Goal: Task Accomplishment & Management: Complete application form

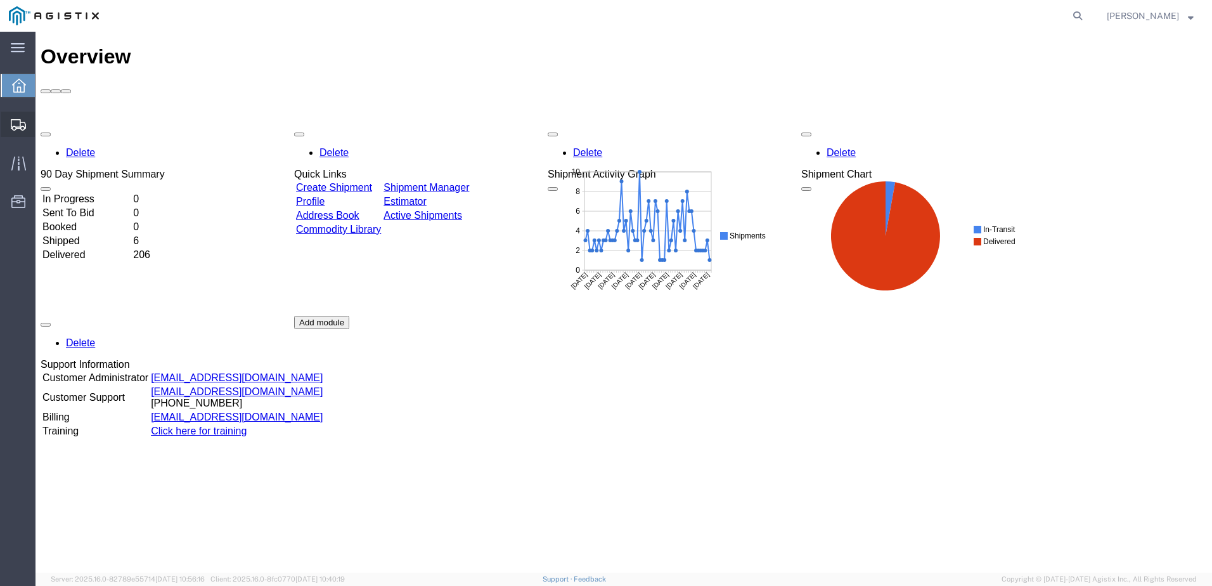
click at [0, 0] on span "Create from Template" at bounding box center [0, 0] width 0 height 0
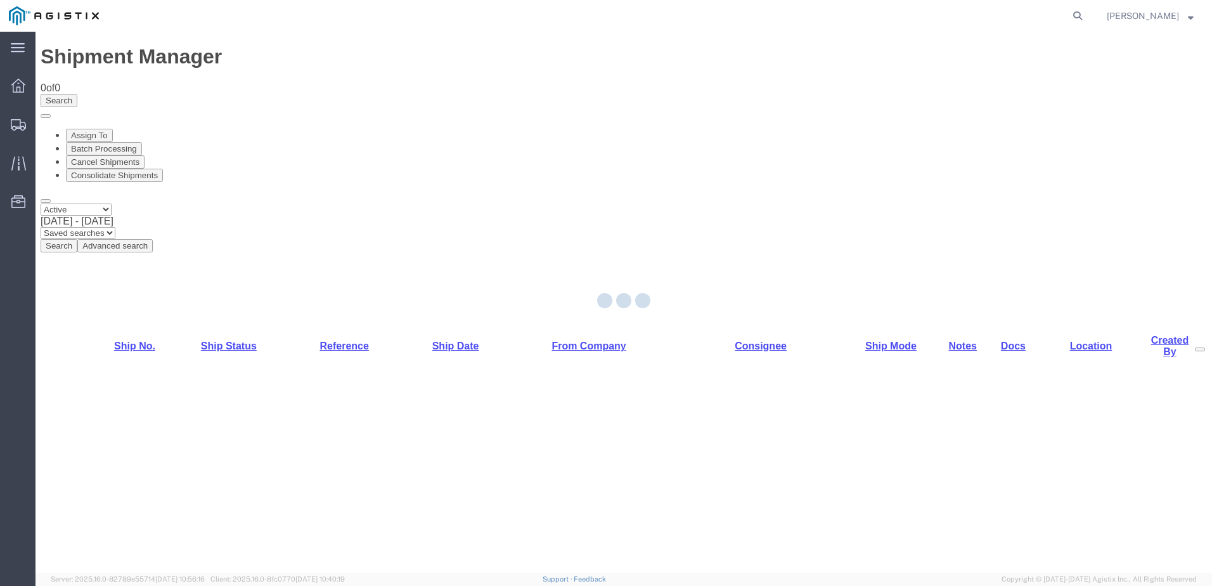
select select "PURCHORD"
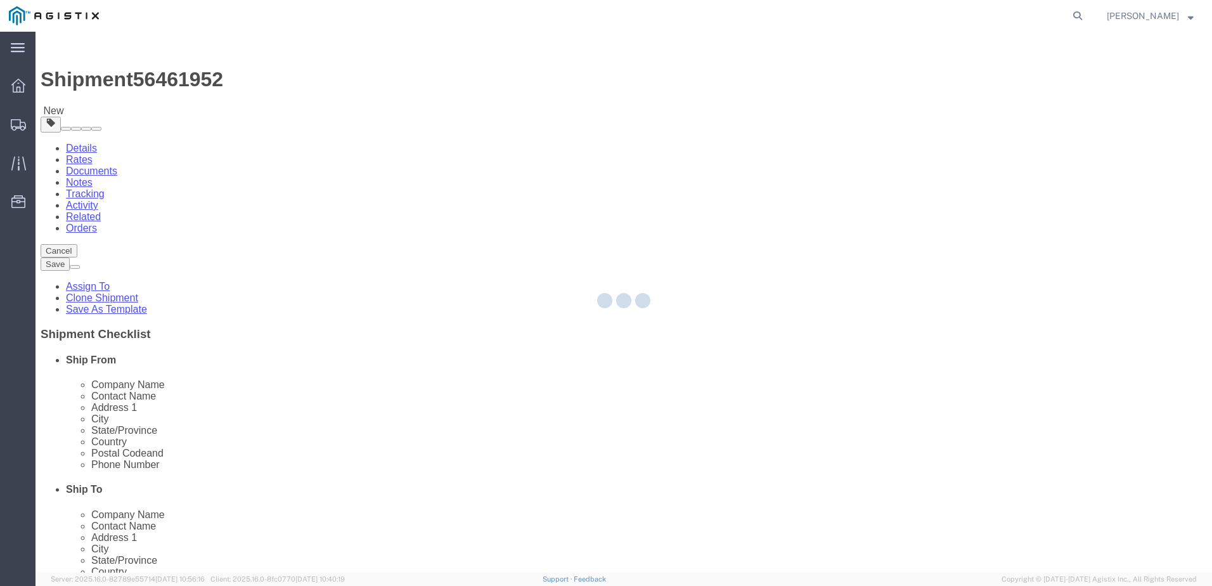
select select
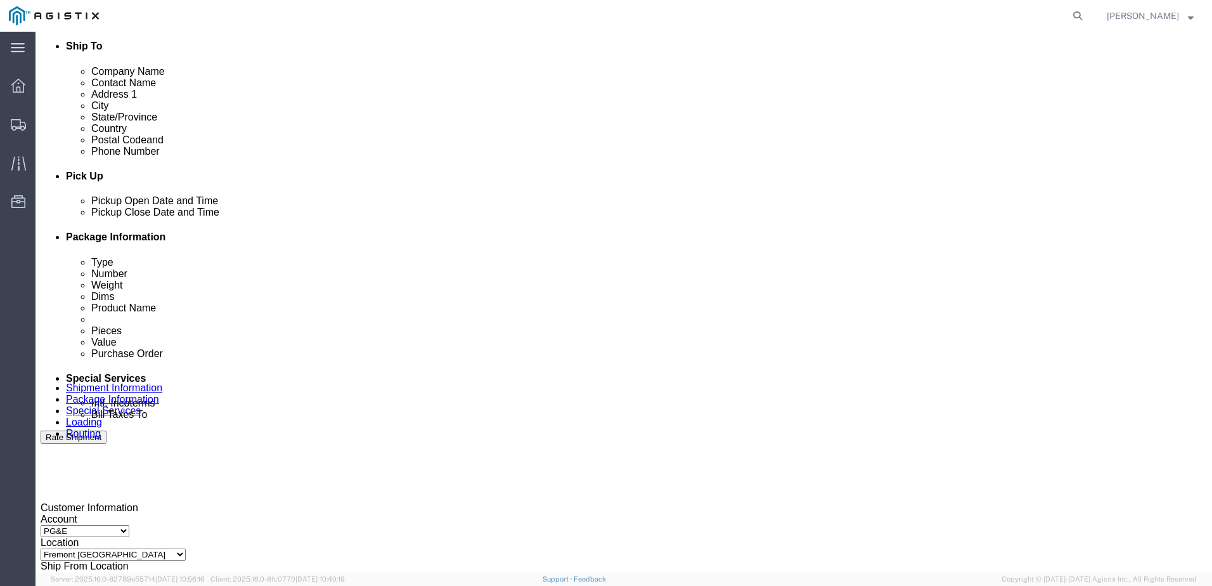
scroll to position [444, 0]
click button "Add Stop"
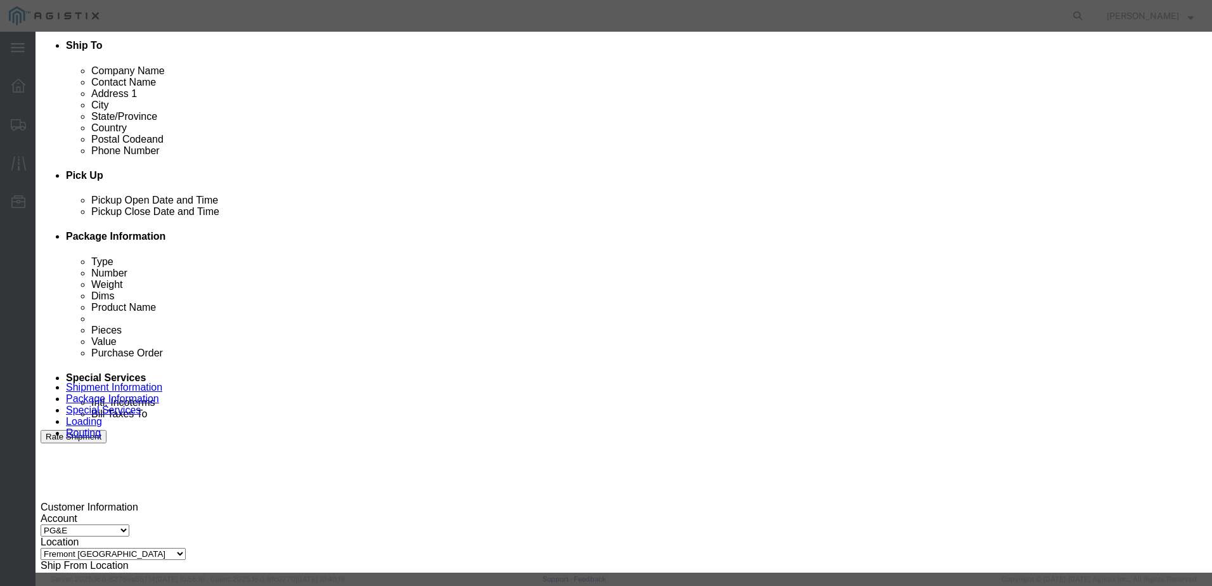
type input "STOCKTON"
select select "71760"
type input "PG&E"
type input "4101 S Airport Way"
type input "Stockton"
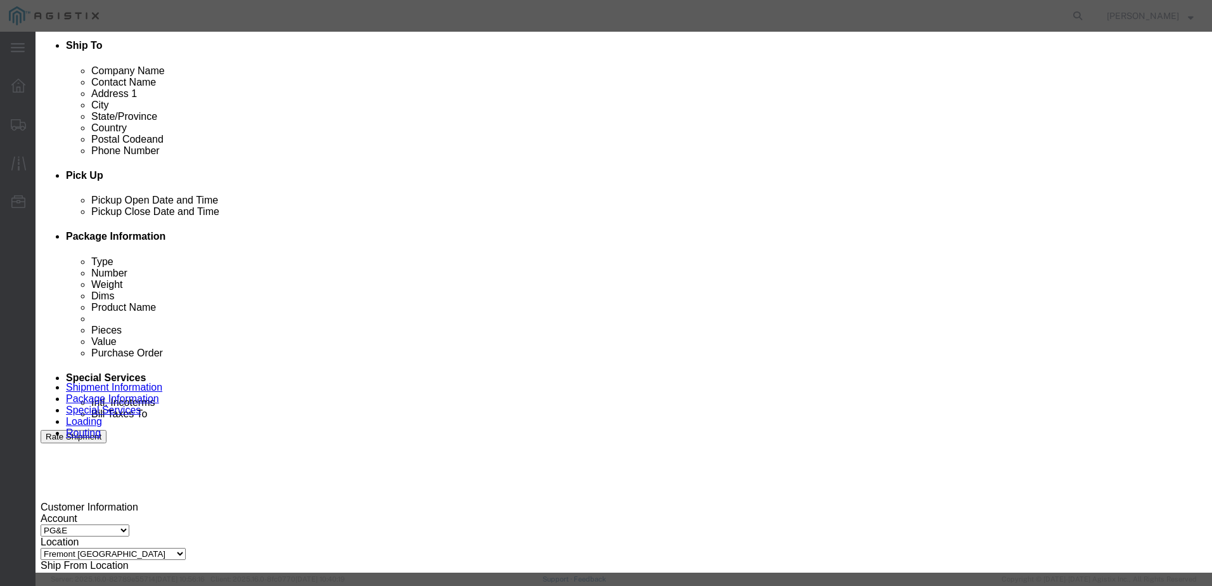
type input "95206"
select select "CA"
click input "text"
type input "r"
type input "Receiving"
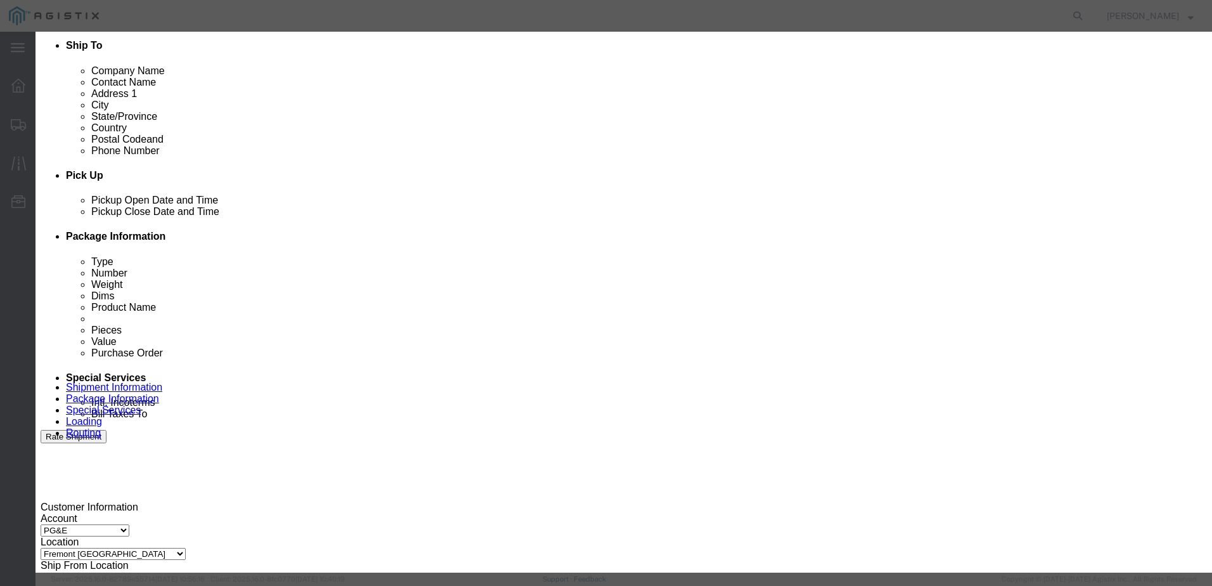
type input "888-888-8888"
click button "Save"
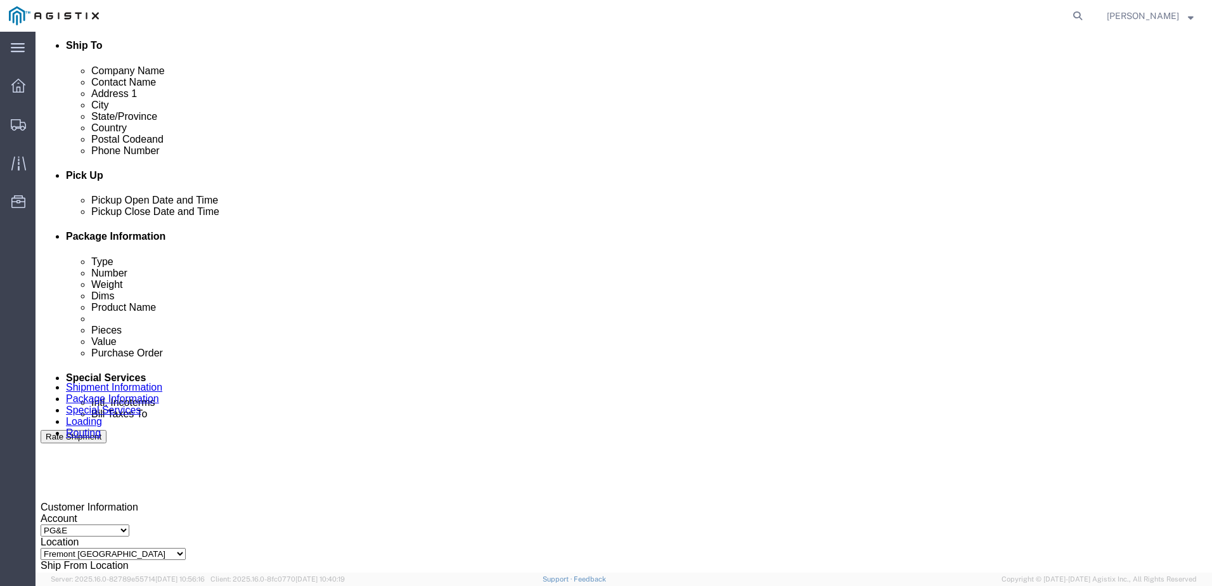
click select "Pickup Delivery"
select select "D"
click select "Pickup Delivery"
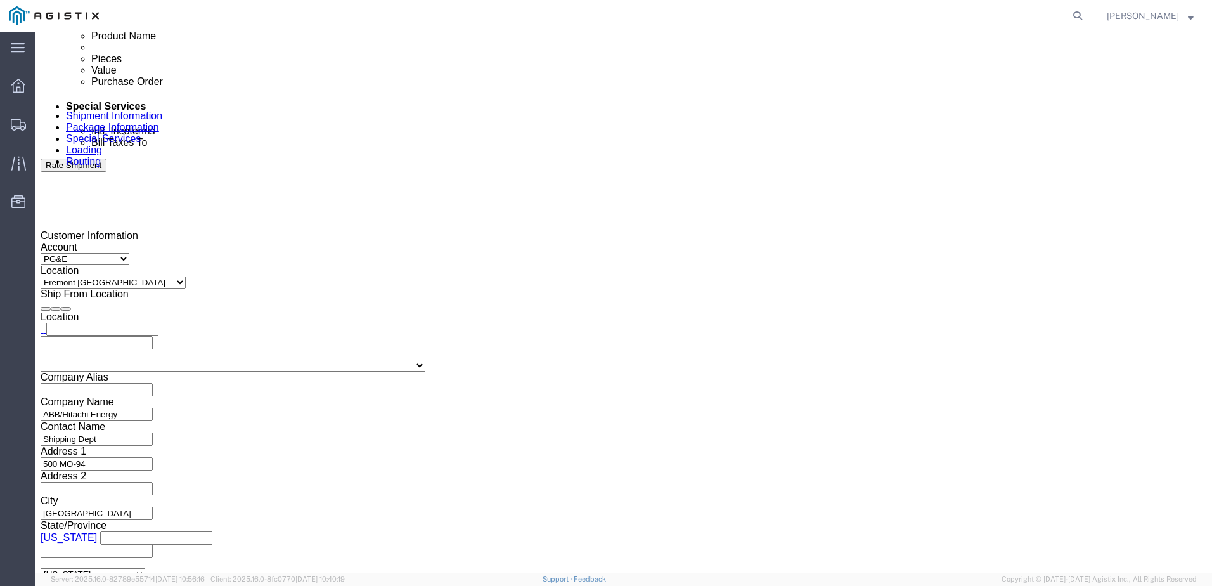
scroll to position [824, 0]
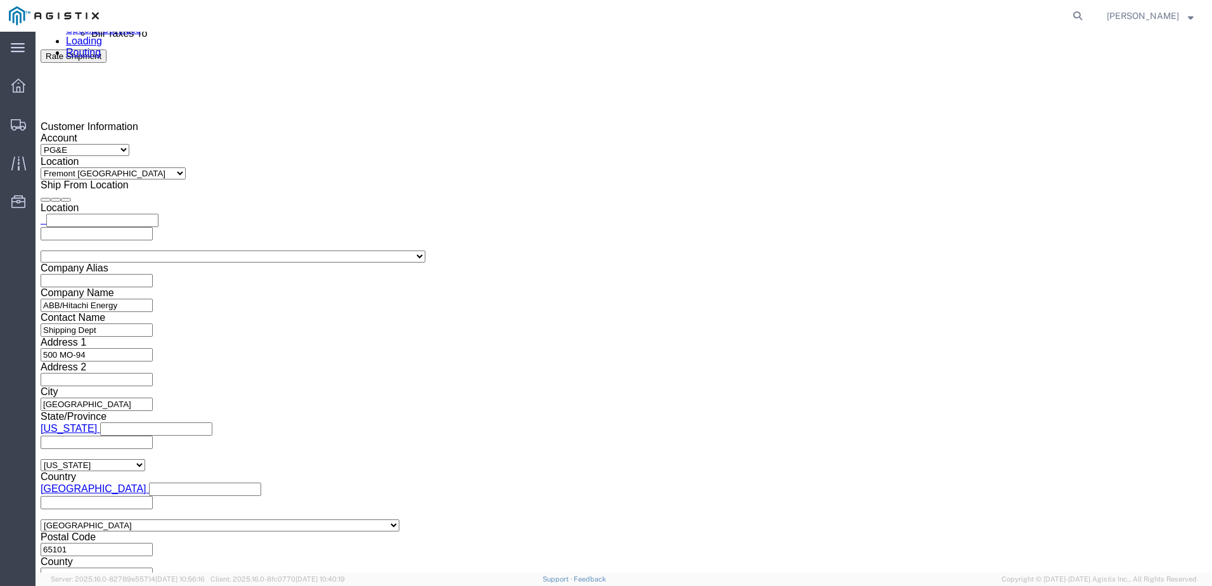
click div
click button "Apply"
click div
drag, startPoint x: 837, startPoint y: 458, endPoint x: 824, endPoint y: 448, distance: 16.7
click button "Apply"
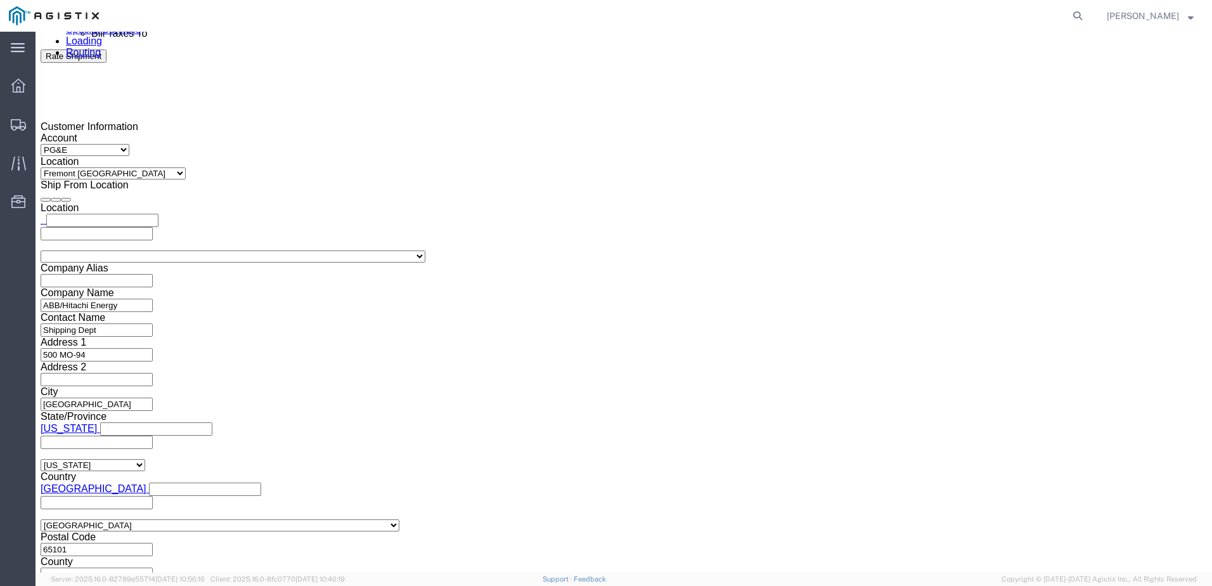
click input "text"
type input "3501403652"
click select "Select Account Type Activity ID Airline Appointment Number ASN Batch Request # …"
select select "BOL"
click select "Select Account Type Activity ID Airline Appointment Number ASN Batch Request # …"
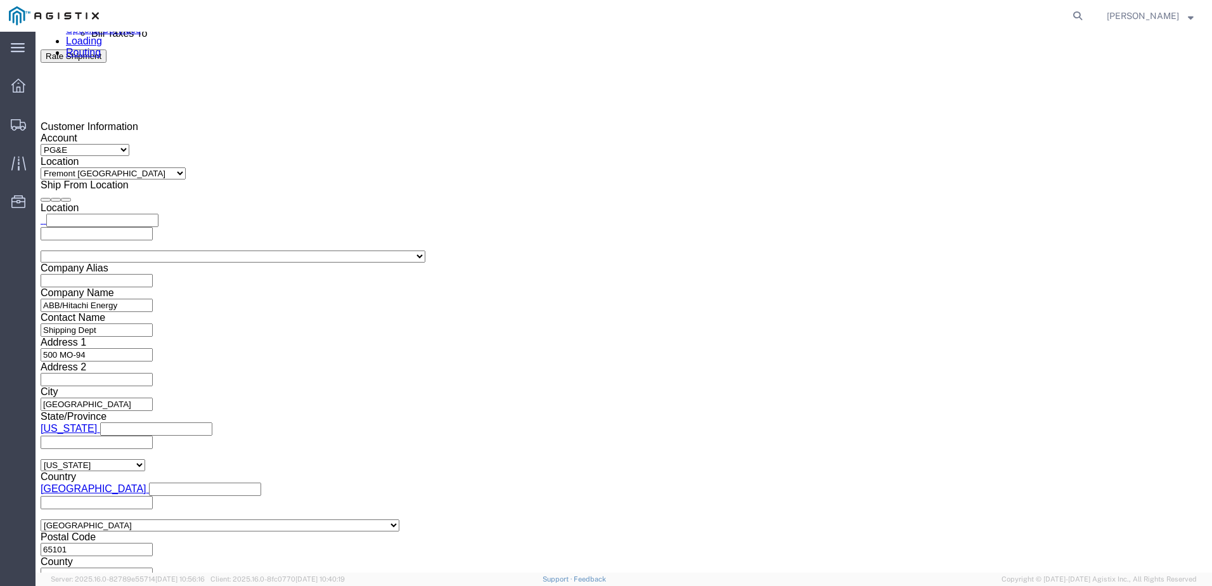
click div "Select Account Type Activity ID Airline Appointment Number ASN Batch Request # …"
click input "text"
type input "j"
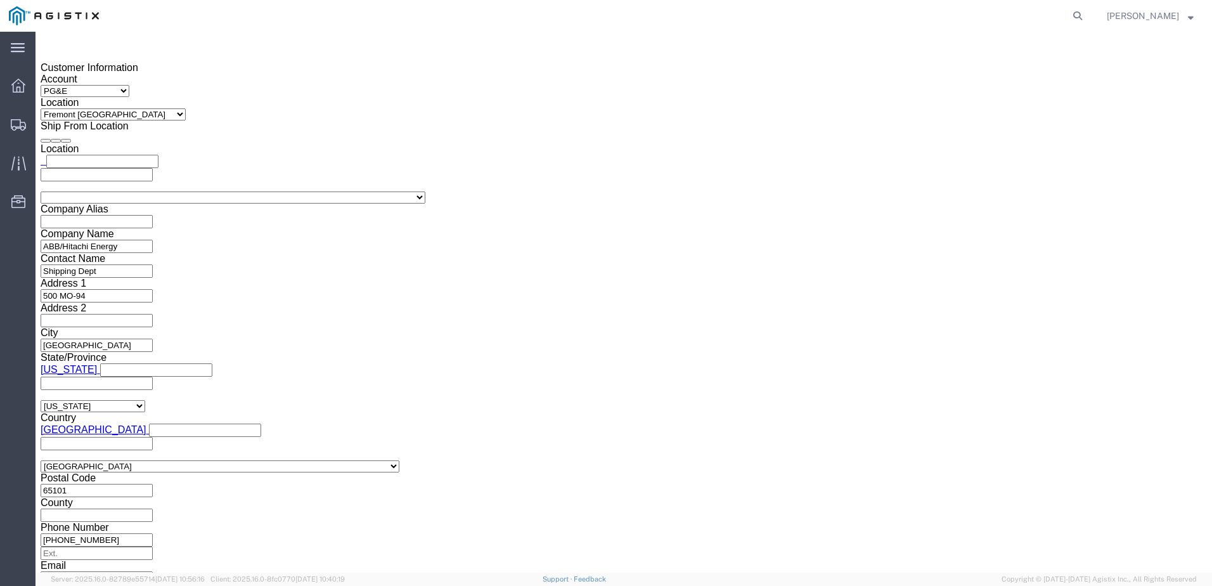
scroll to position [942, 0]
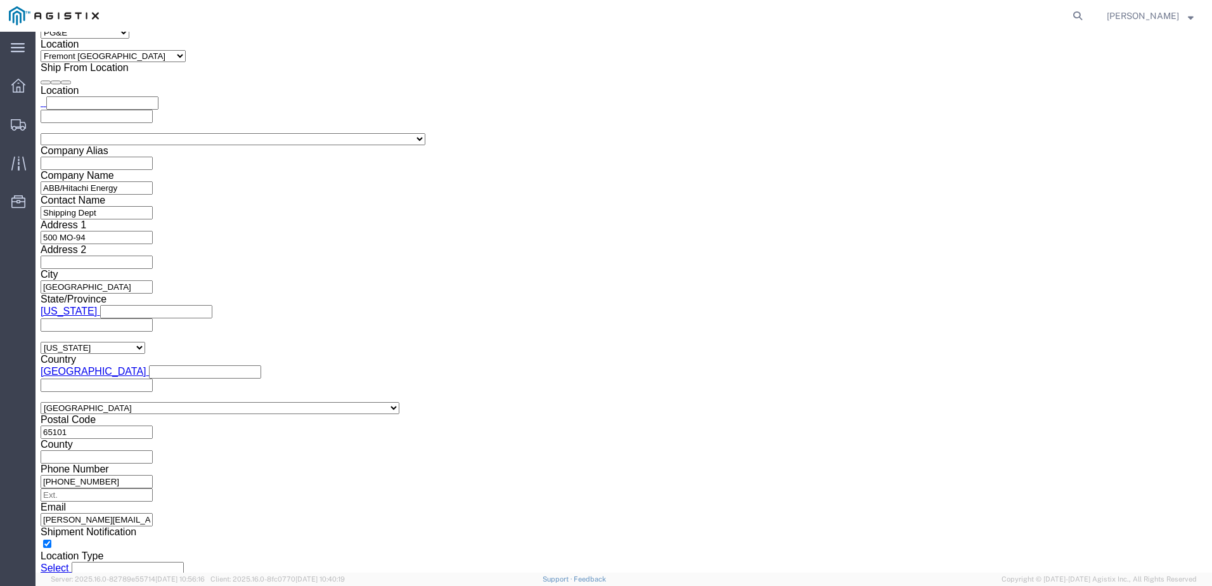
type input "JC000254C"
click button "Continue"
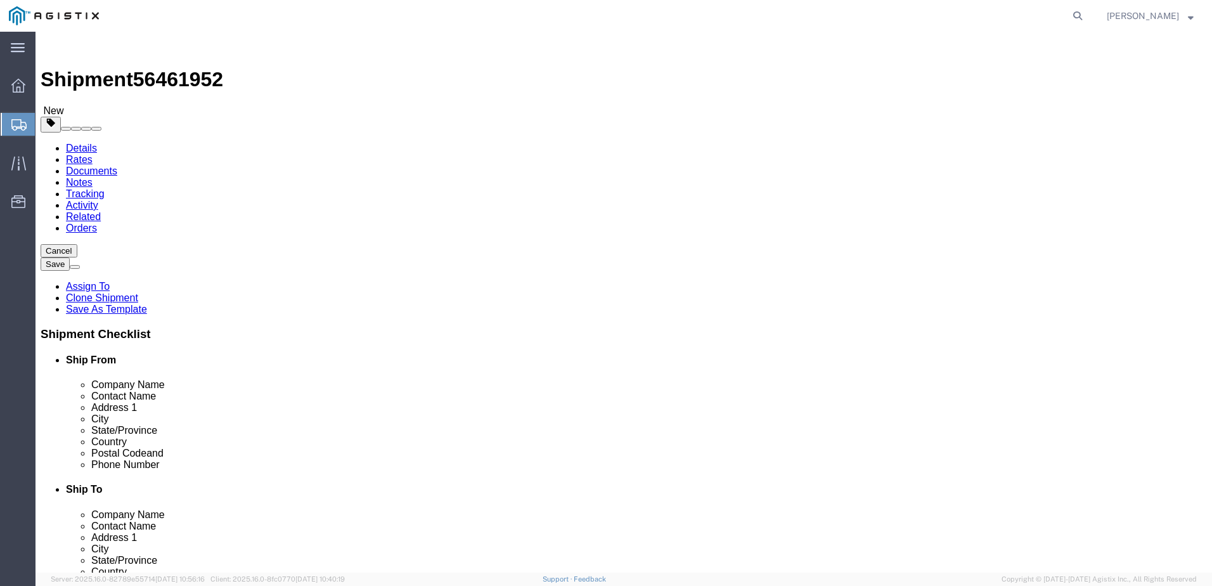
click input "text"
type input "1"
type input "3"
type input "488"
type input "72"
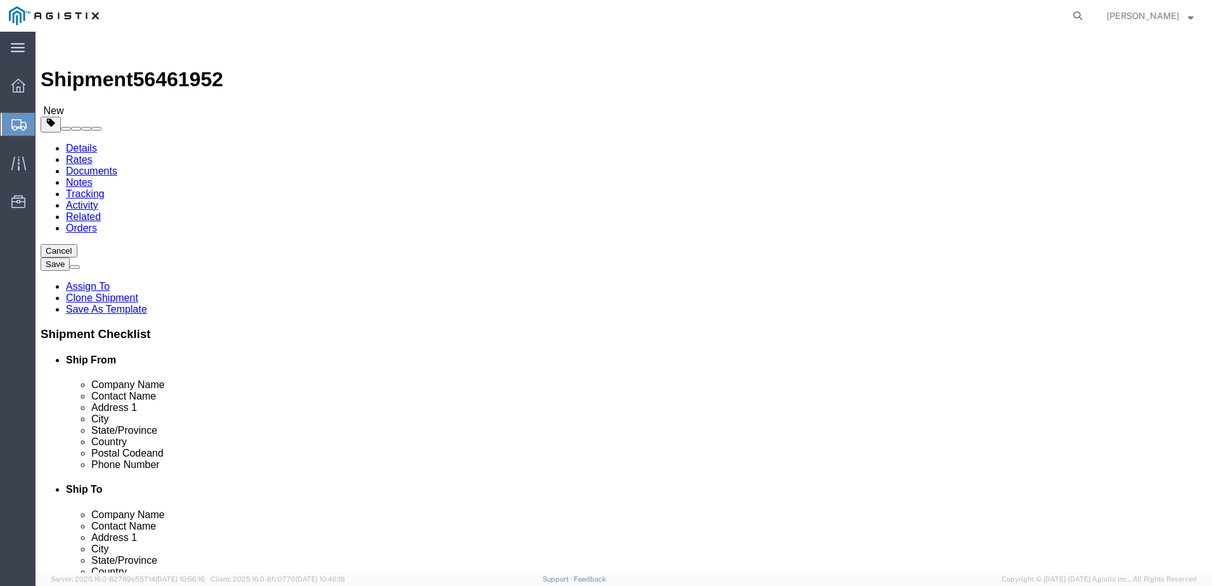
type input "72"
type input "27020.00"
click dd "1.00 USD"
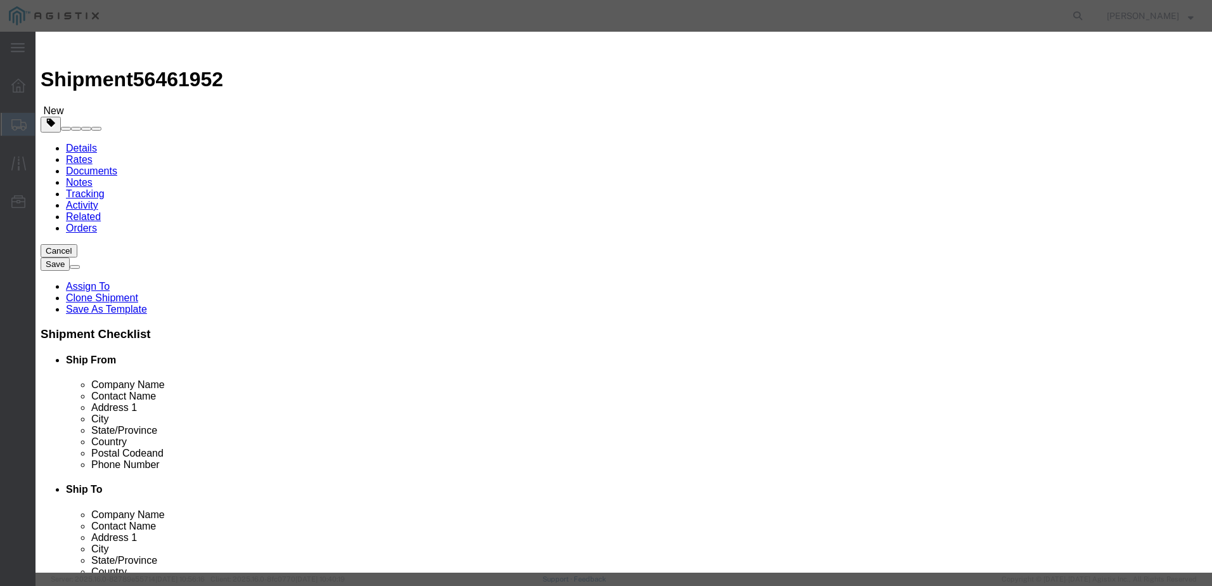
drag, startPoint x: 402, startPoint y: 122, endPoint x: 246, endPoint y: 145, distance: 157.6
click div "Product Name TRANSFORMERS Pieces 0.00 Select Bag Barrels 100Board Feet Bottle B…"
type input "3"
click button "Save & Close"
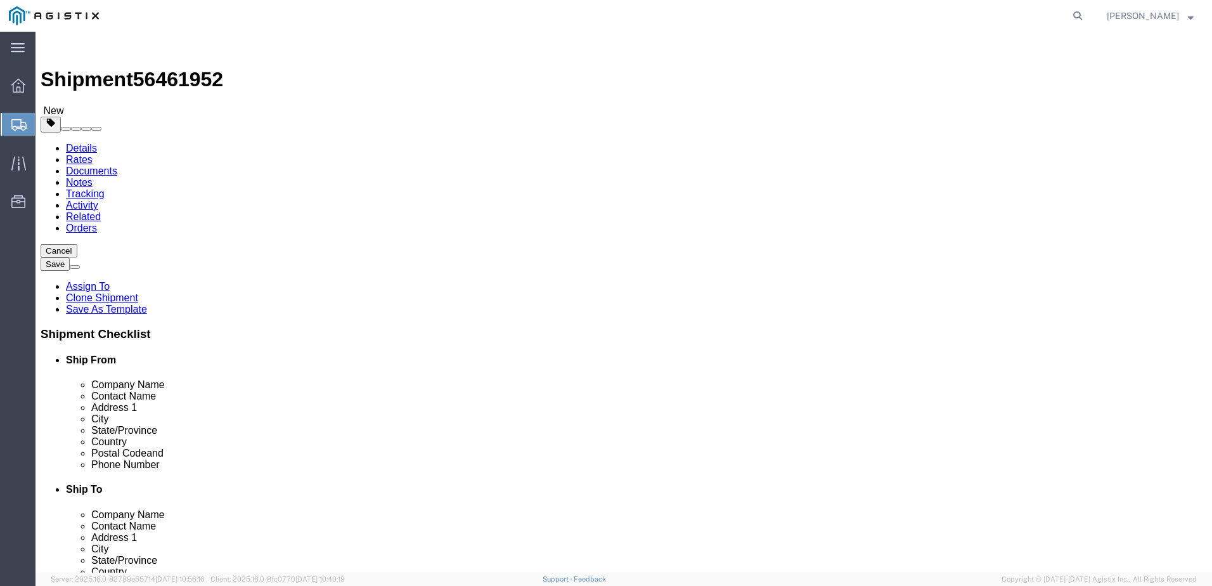
click span "button"
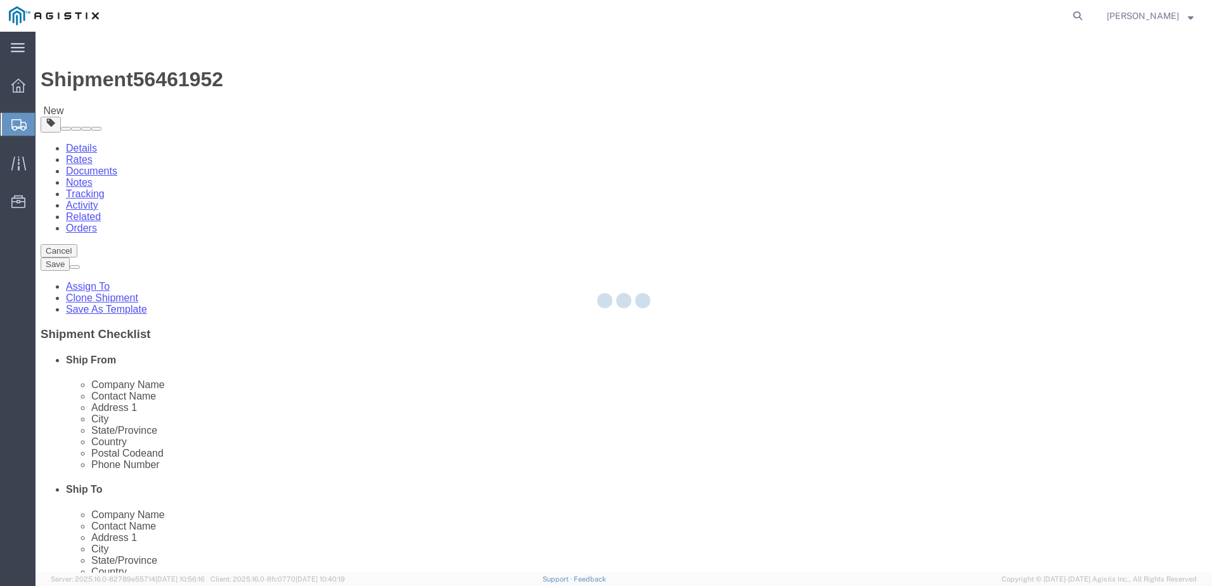
select select "PSNS"
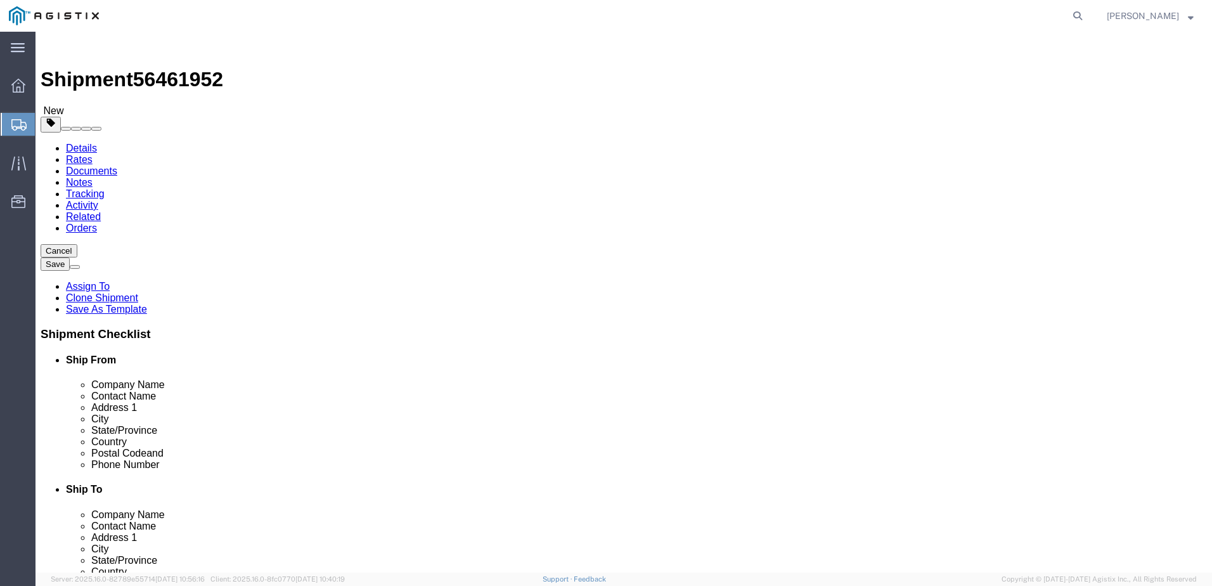
drag, startPoint x: 663, startPoint y: 259, endPoint x: 490, endPoint y: 273, distance: 173.0
click div "Package Type Select Bulk Bundle(s) Cardboard Box(es) Carton(s) Crate(s) Drum(s)…"
drag, startPoint x: 162, startPoint y: 273, endPoint x: 89, endPoint y: 275, distance: 73.6
click div "Number 3"
type input "7"
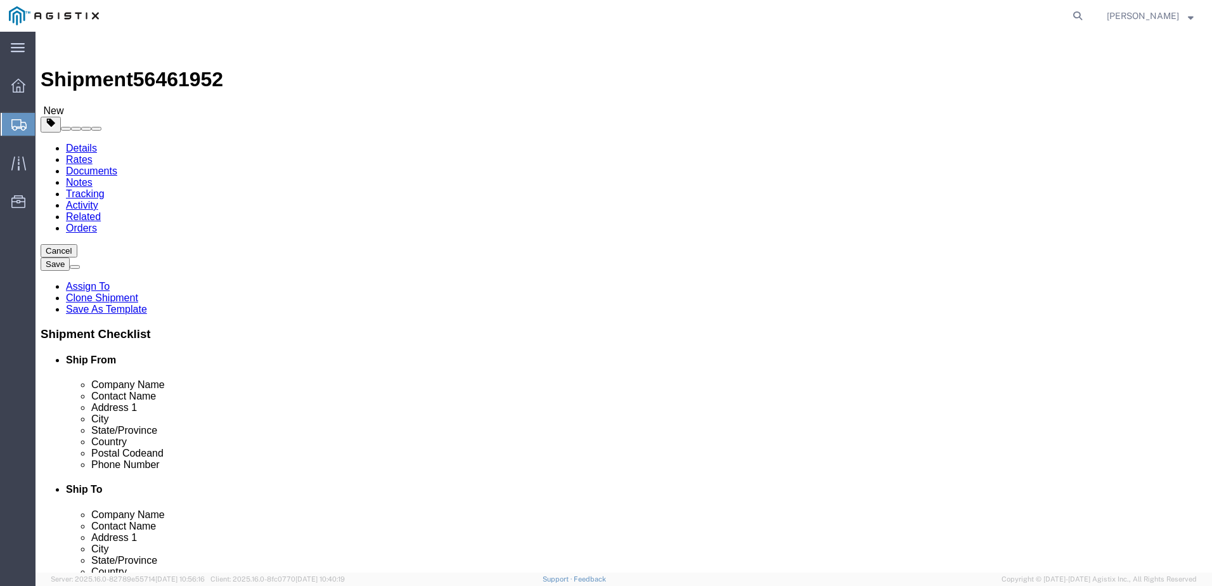
type input "408"
drag, startPoint x: 645, startPoint y: 289, endPoint x: 548, endPoint y: 285, distance: 97.1
click div "Dimensions Length 488.00 x Width 72.00 x Height 72.00 Select cm ft in"
type input "80"
drag, startPoint x: 211, startPoint y: 315, endPoint x: 78, endPoint y: 313, distance: 133.2
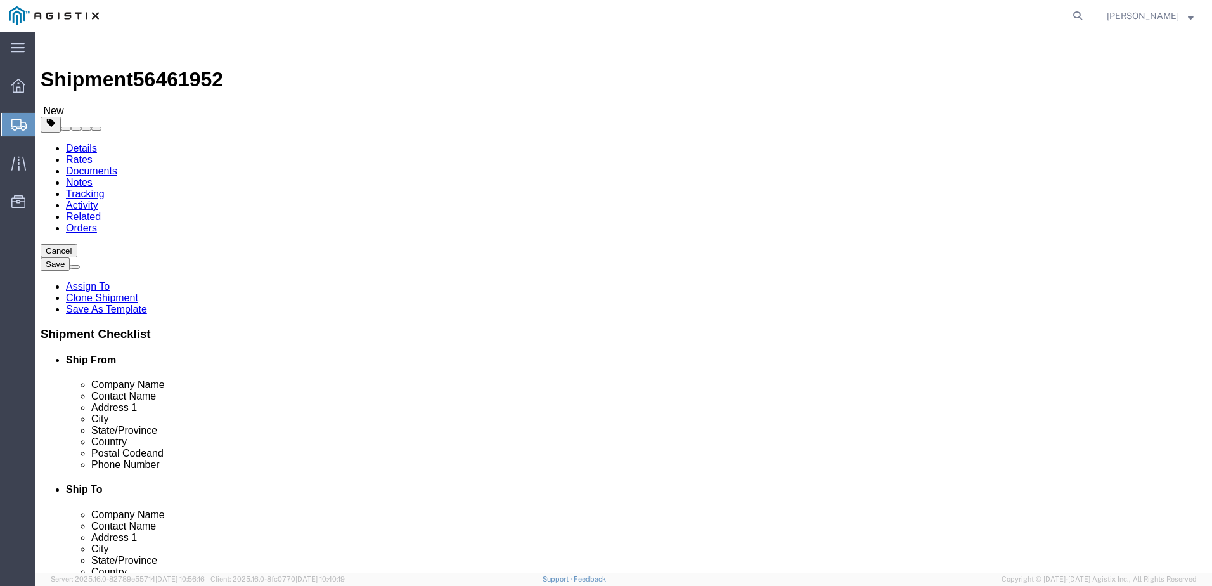
click div "Weight 27020.00 Select kgs lbs Ship. t°"
type input "23100.00"
drag, startPoint x: 667, startPoint y: 315, endPoint x: 574, endPoint y: 316, distance: 92.6
click div "Weight 27020.00 Select kgs lbs Ship. t°"
type input "3920.00"
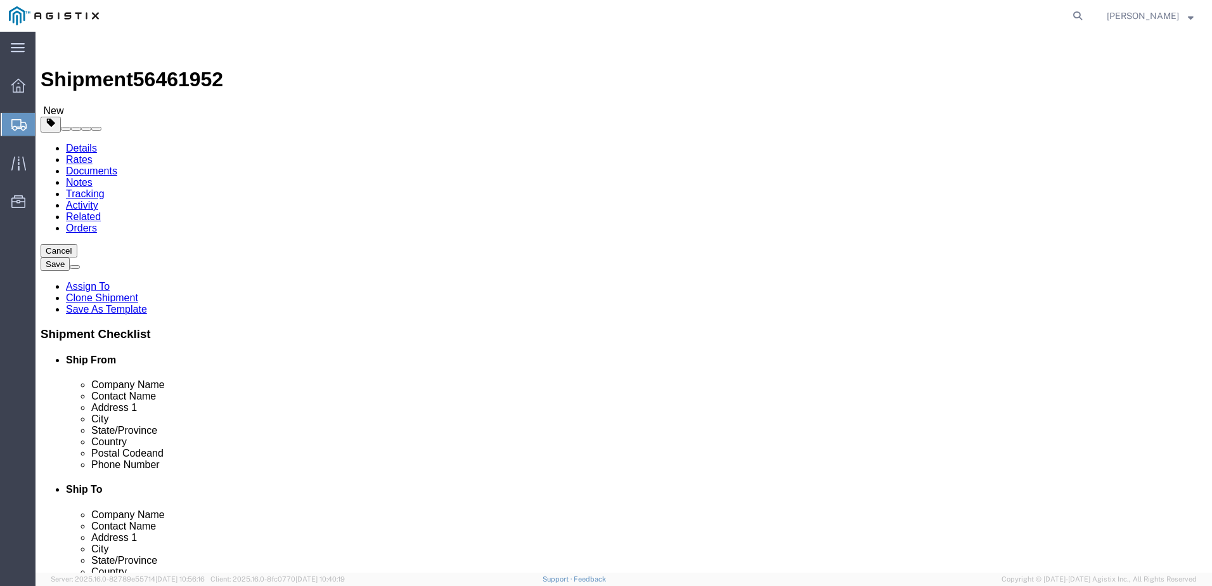
click dd "3.00 Each"
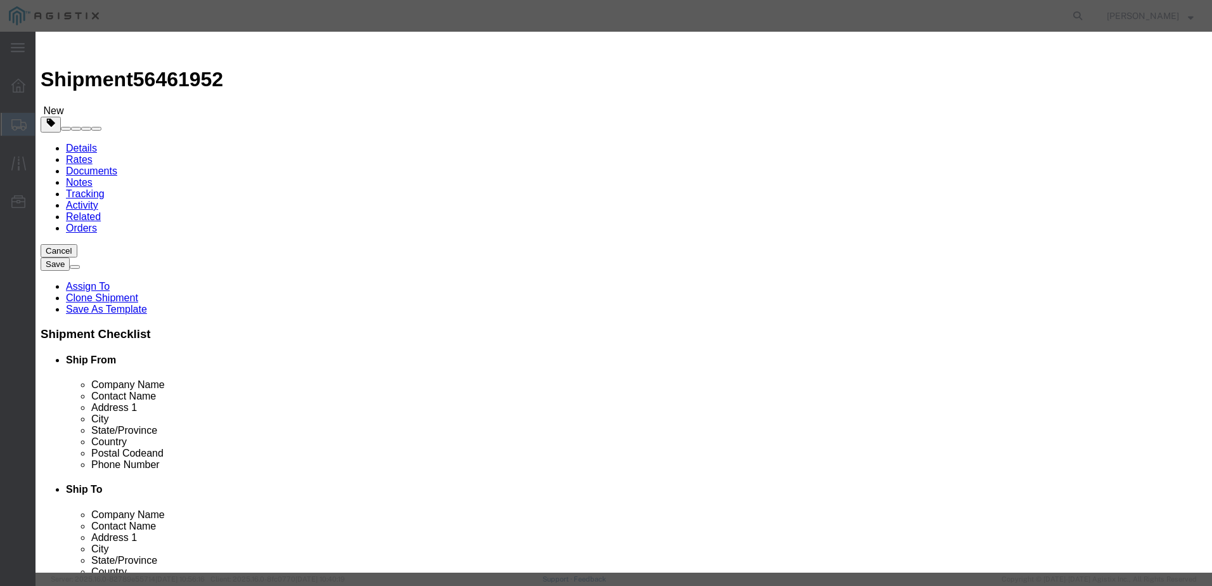
drag, startPoint x: 339, startPoint y: 127, endPoint x: 236, endPoint y: 131, distance: 102.8
click div "Product Name TRANSFORMERS Pieces 3.00 Select Bag Barrels 100Board Feet Bottle B…"
type input "7"
click button "Save & Close"
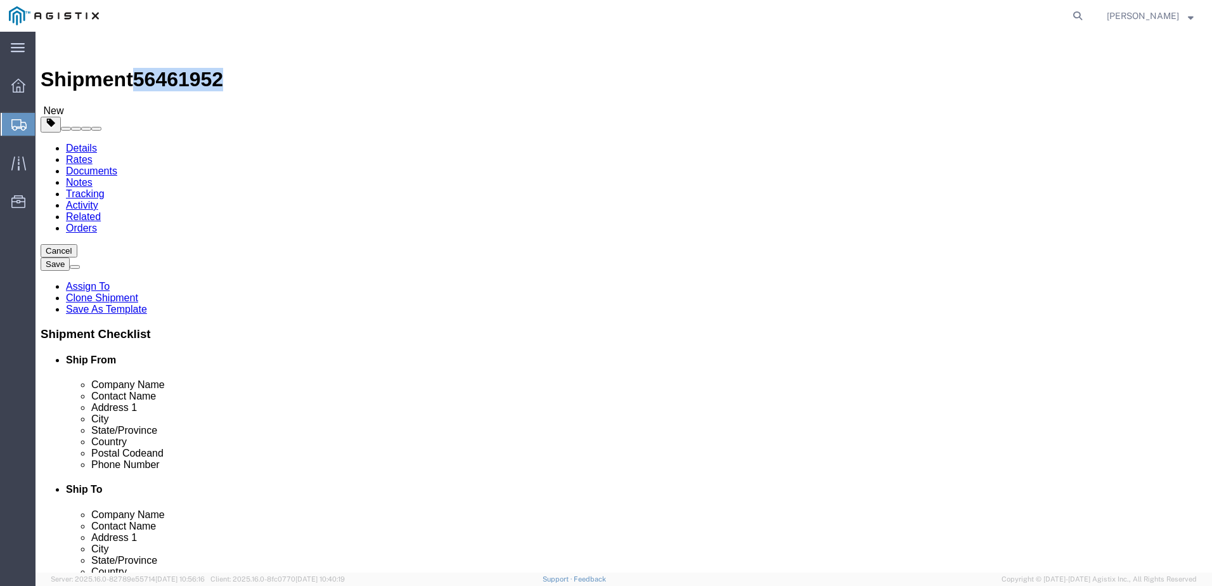
drag, startPoint x: 110, startPoint y: 19, endPoint x: 170, endPoint y: 20, distance: 60.2
click span "56461952"
copy span "56461952"
click icon
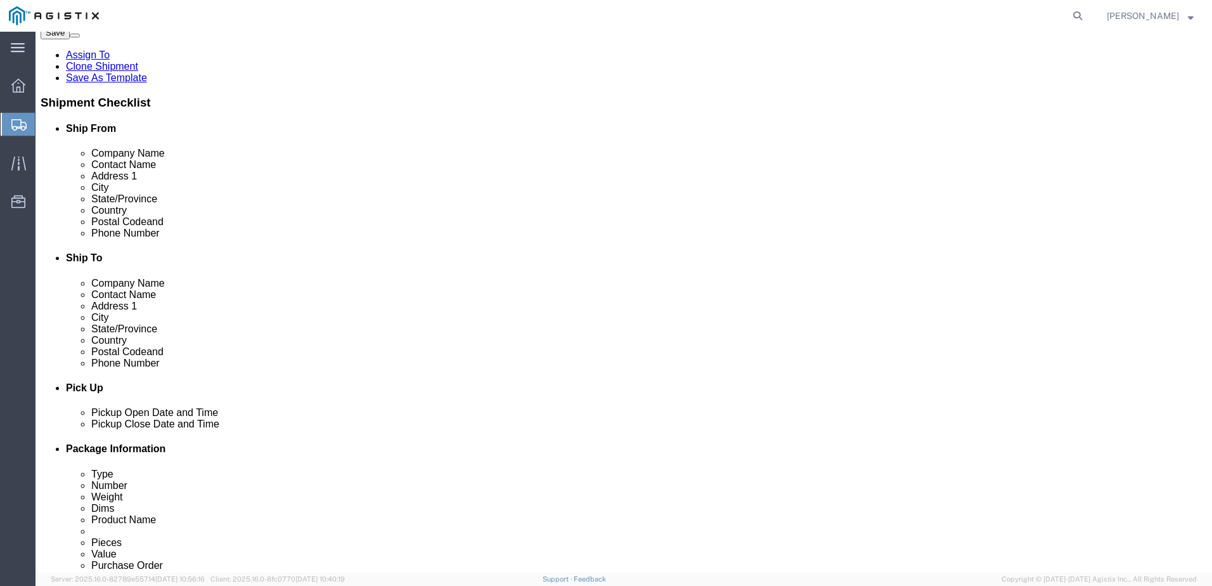
scroll to position [254, 0]
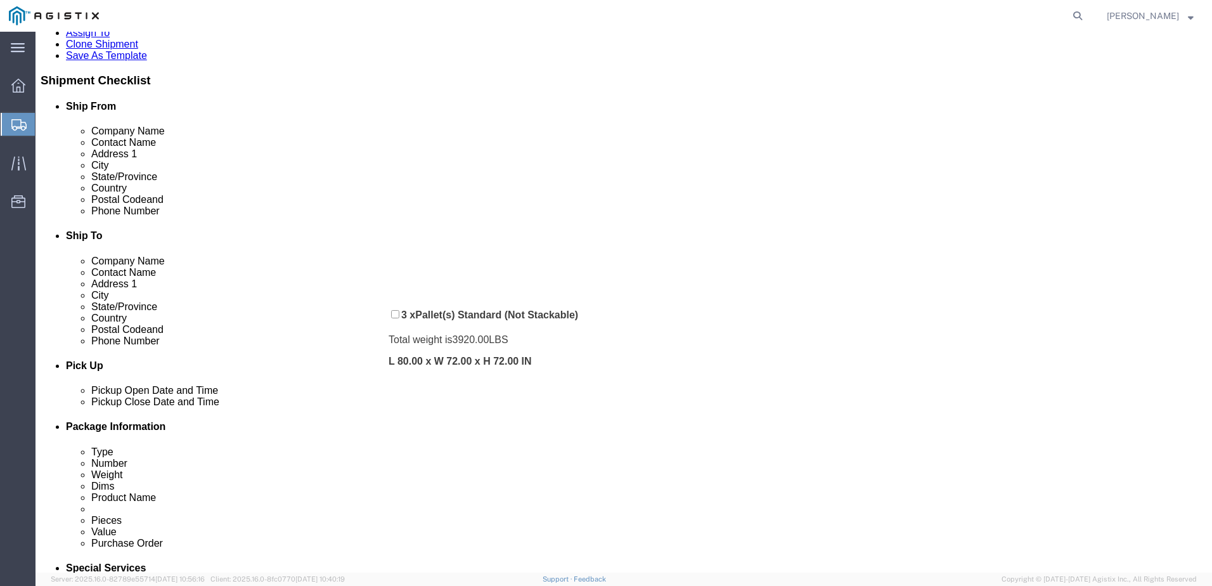
drag, startPoint x: 341, startPoint y: 392, endPoint x: 358, endPoint y: 277, distance: 115.9
click div "Pickups + Add Stop From : ABB/Hitachi Energy 500 MO-94, Jefferson City, MO, 651…"
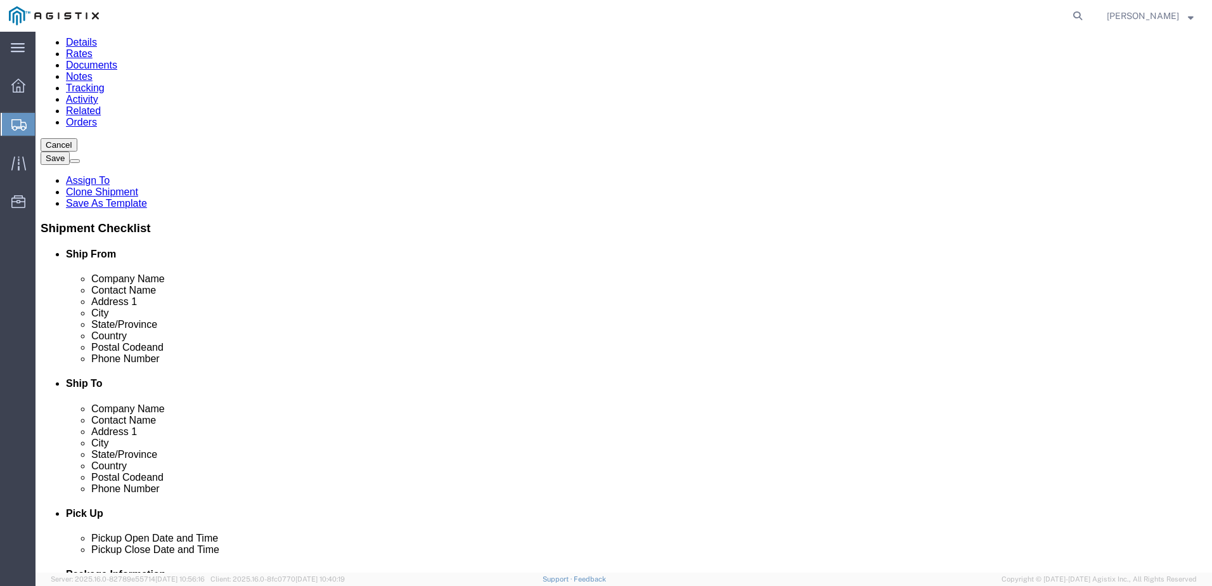
scroll to position [63, 0]
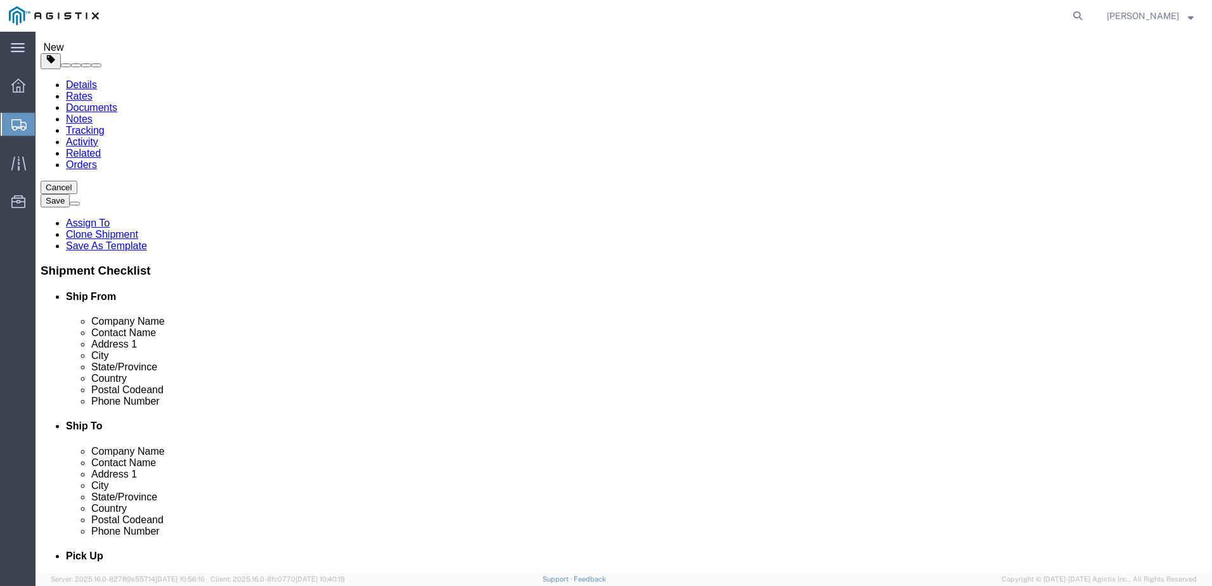
click link "Documents"
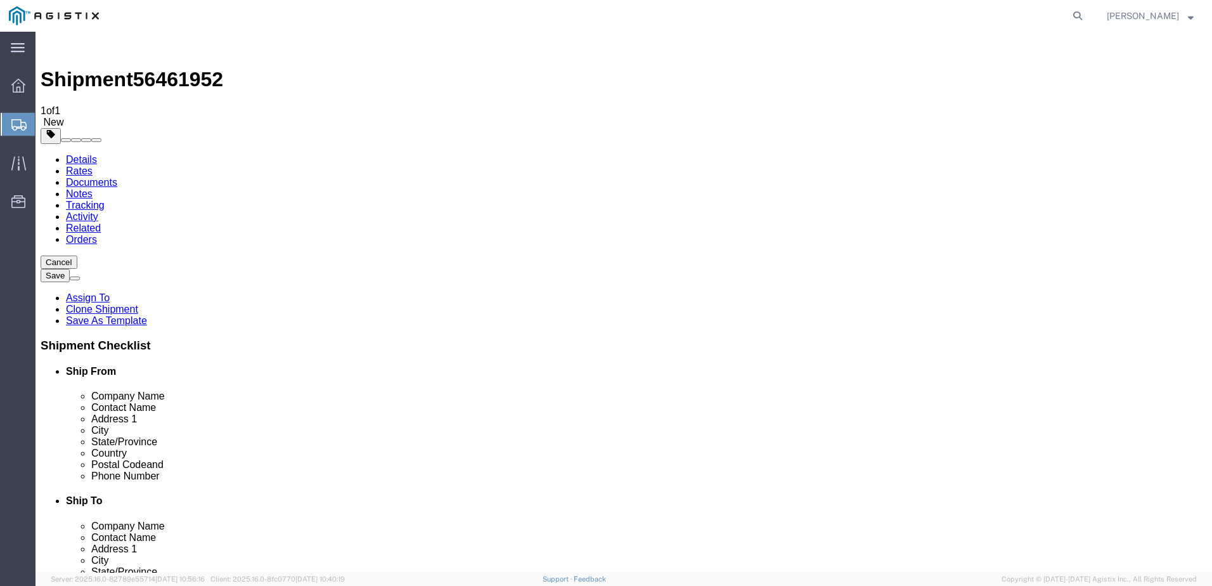
checkbox input "true"
drag, startPoint x: 745, startPoint y: 176, endPoint x: 651, endPoint y: 240, distance: 113.6
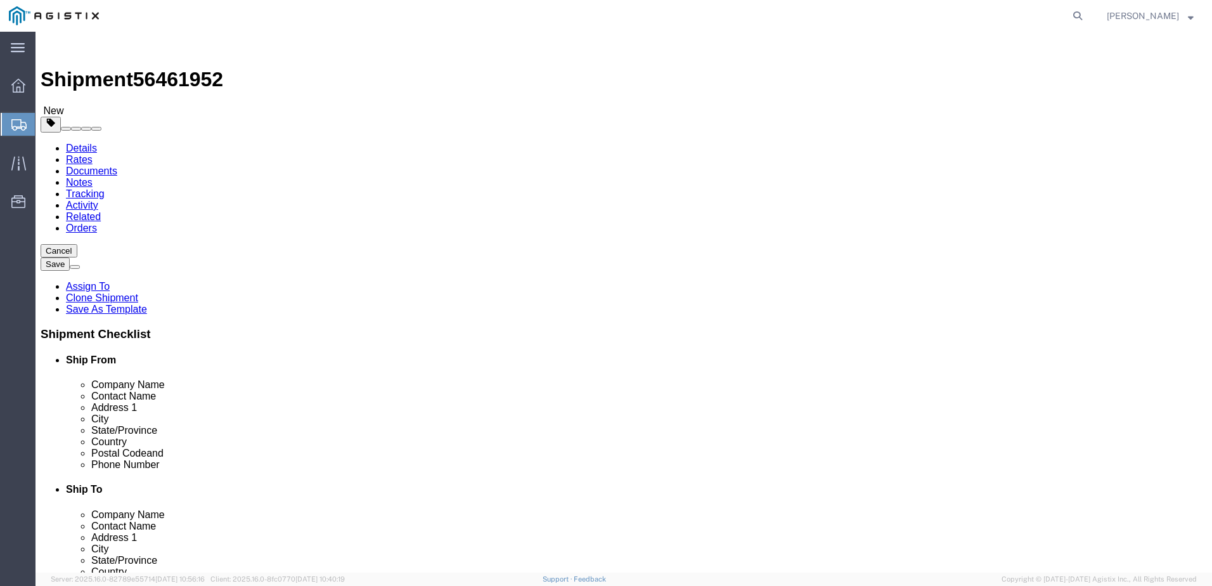
select select
click link "Documents"
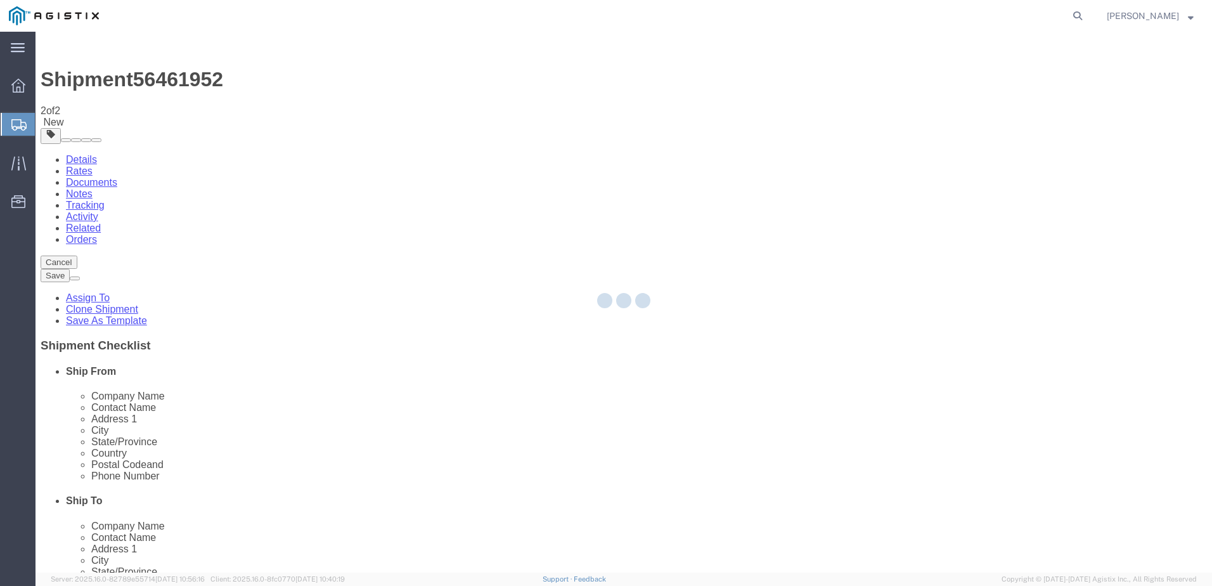
select select
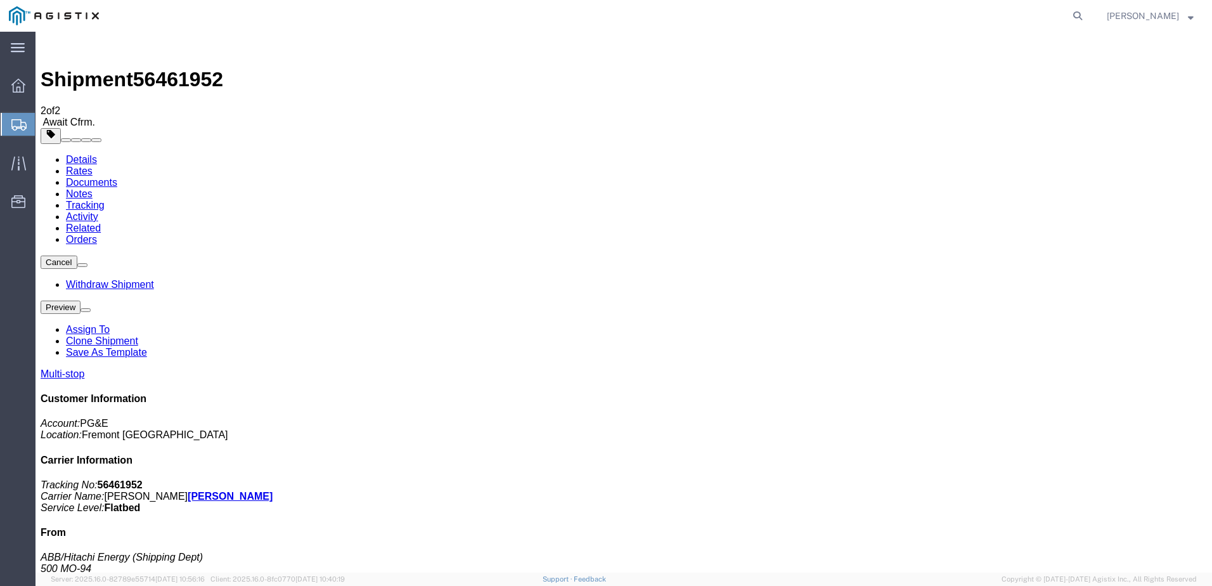
click at [0, 0] on span "Create from Template" at bounding box center [0, 0] width 0 height 0
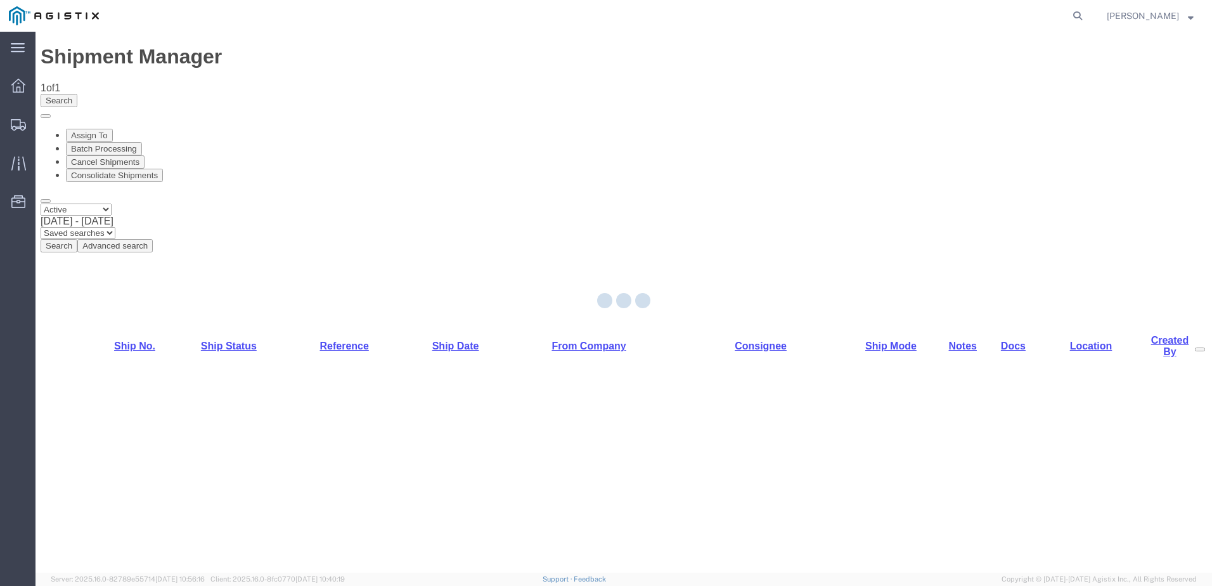
select select "PURCHORD"
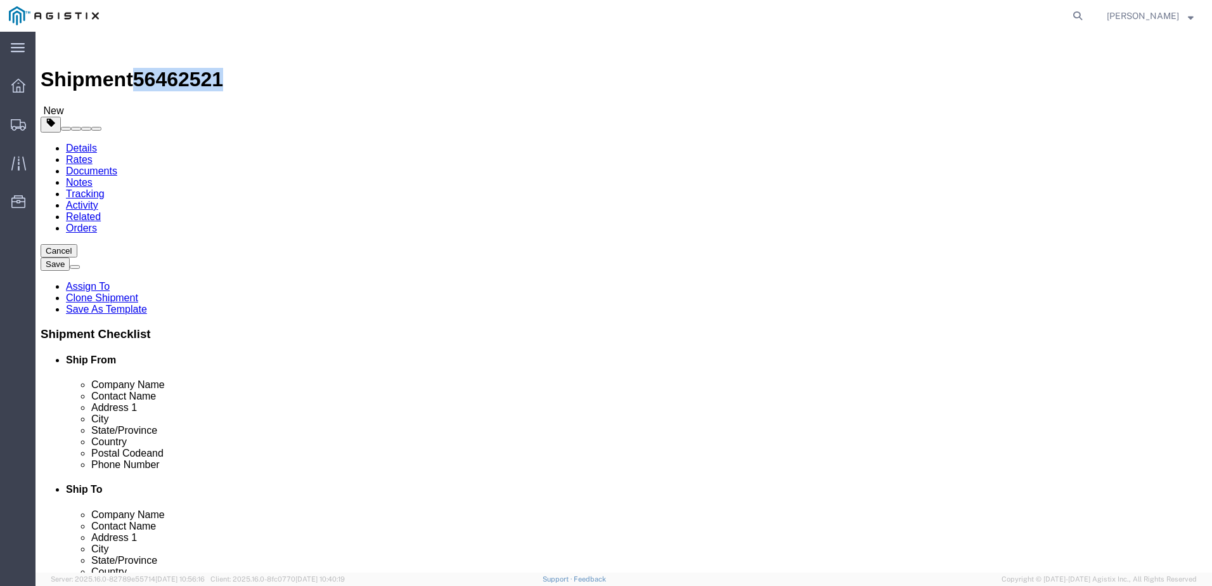
drag, startPoint x: 108, startPoint y: 15, endPoint x: 171, endPoint y: 14, distance: 62.8
click span "56462521"
copy span "56462521"
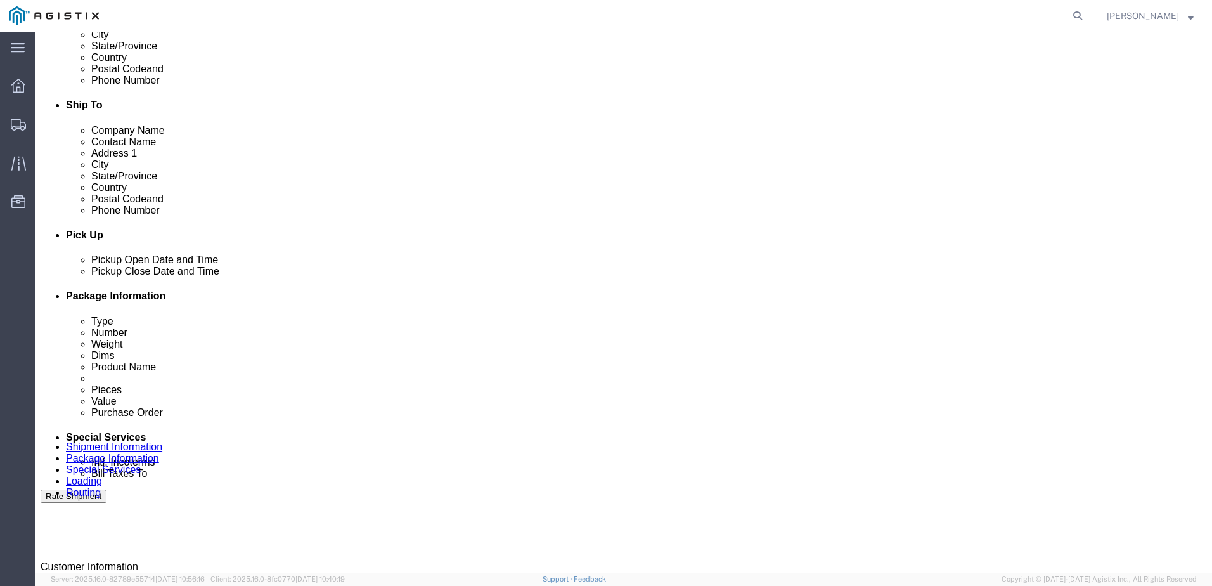
scroll to position [571, 0]
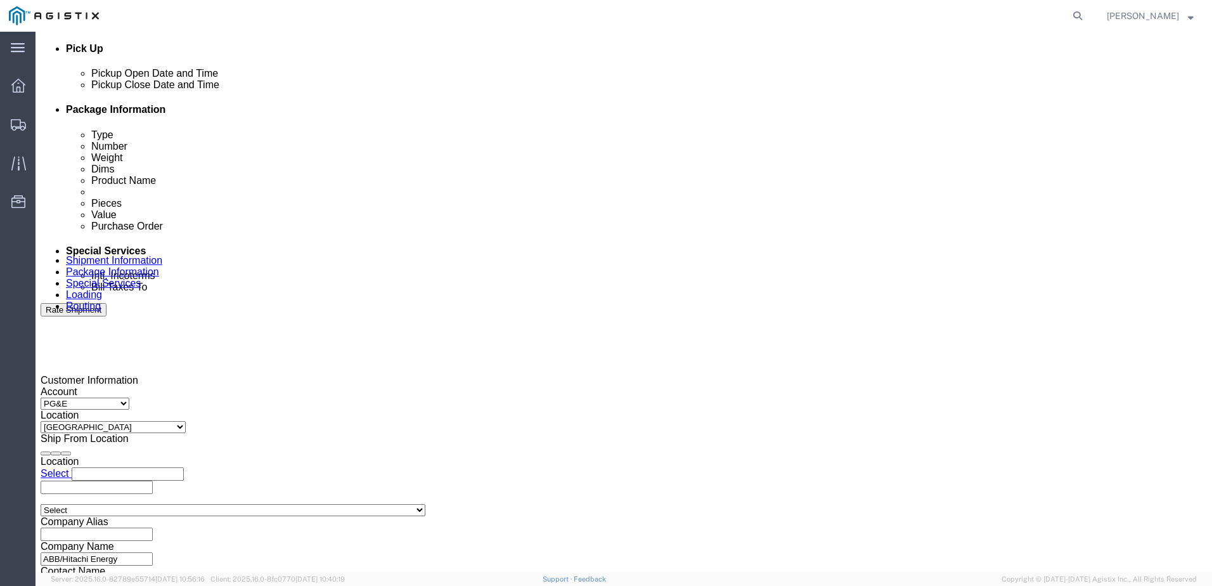
click div
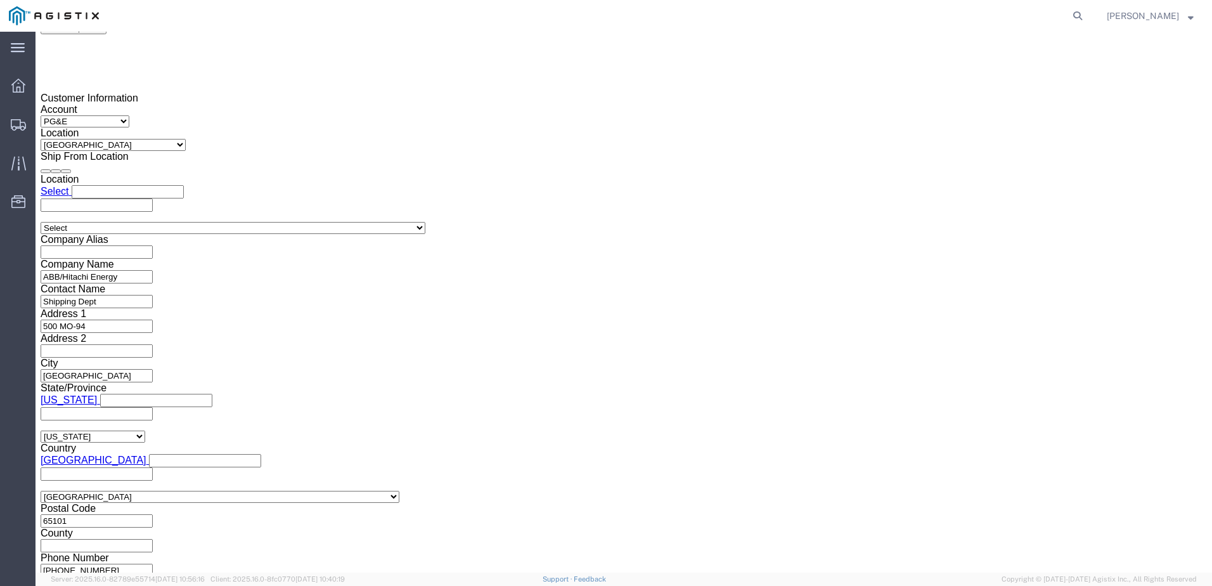
drag, startPoint x: 622, startPoint y: 341, endPoint x: 755, endPoint y: 288, distance: 142.6
click button "Apply"
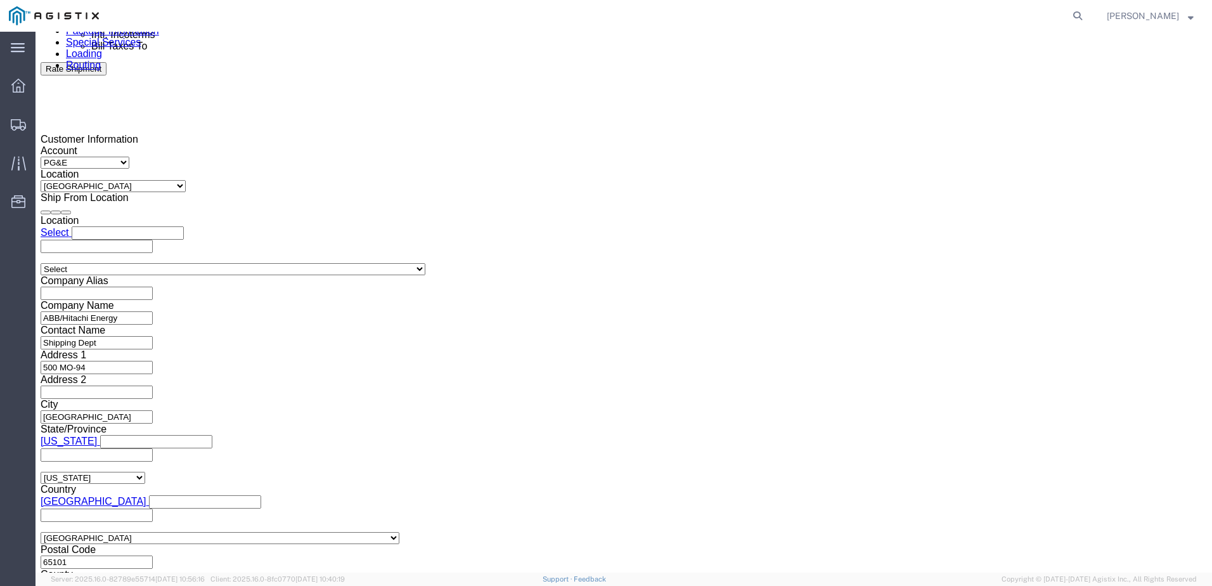
scroll to position [789, 0]
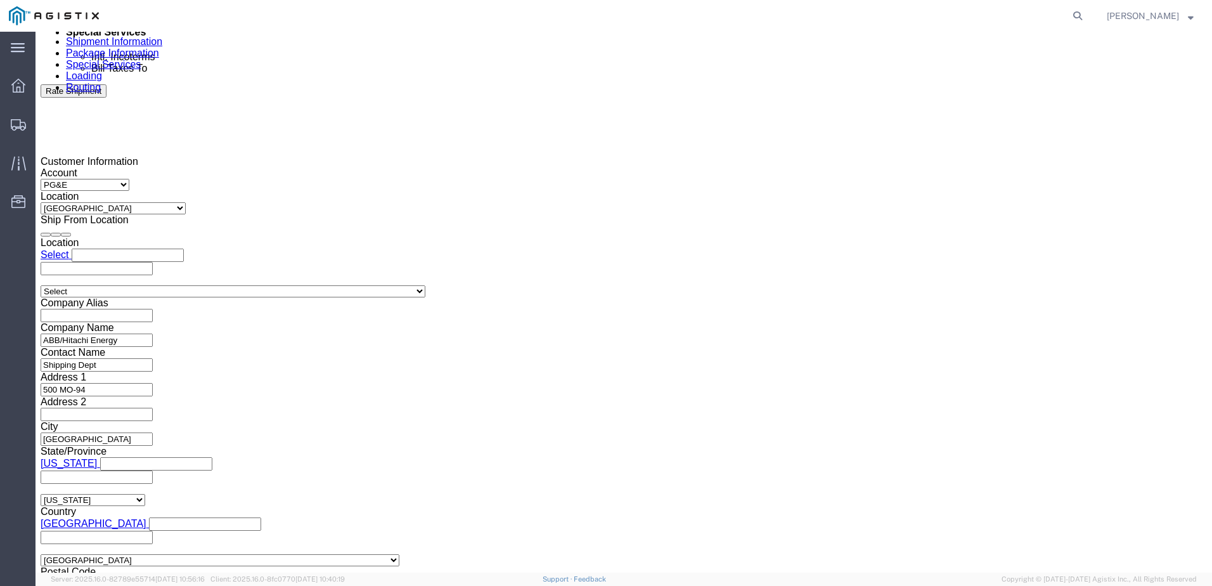
click div
click button "Apply"
click input "text"
type input "3501397584"
click select "Select Account Type Activity ID Airline Appointment Number ASN Batch Request # …"
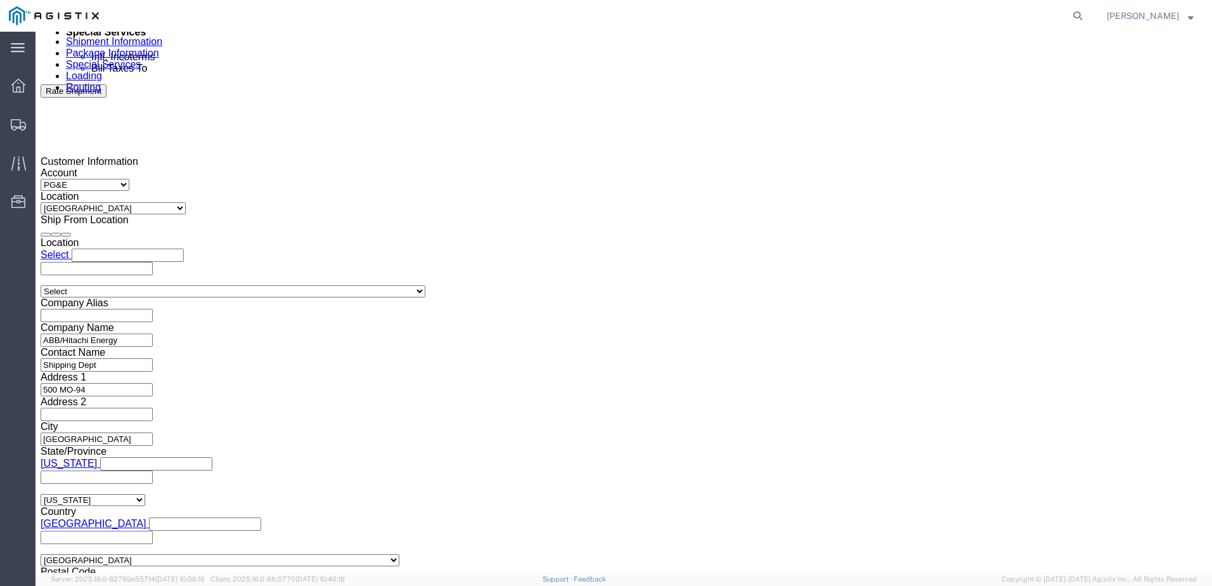
click select "Select Account Type Activity ID Airline Appointment Number ASN Batch Request # …"
drag, startPoint x: 399, startPoint y: 297, endPoint x: 394, endPoint y: 292, distance: 7.2
click select "Select Account Type Activity ID Airline Appointment Number ASN Batch Request # …"
select select "BOL"
click select "Select Account Type Activity ID Airline Appointment Number ASN Batch Request # …"
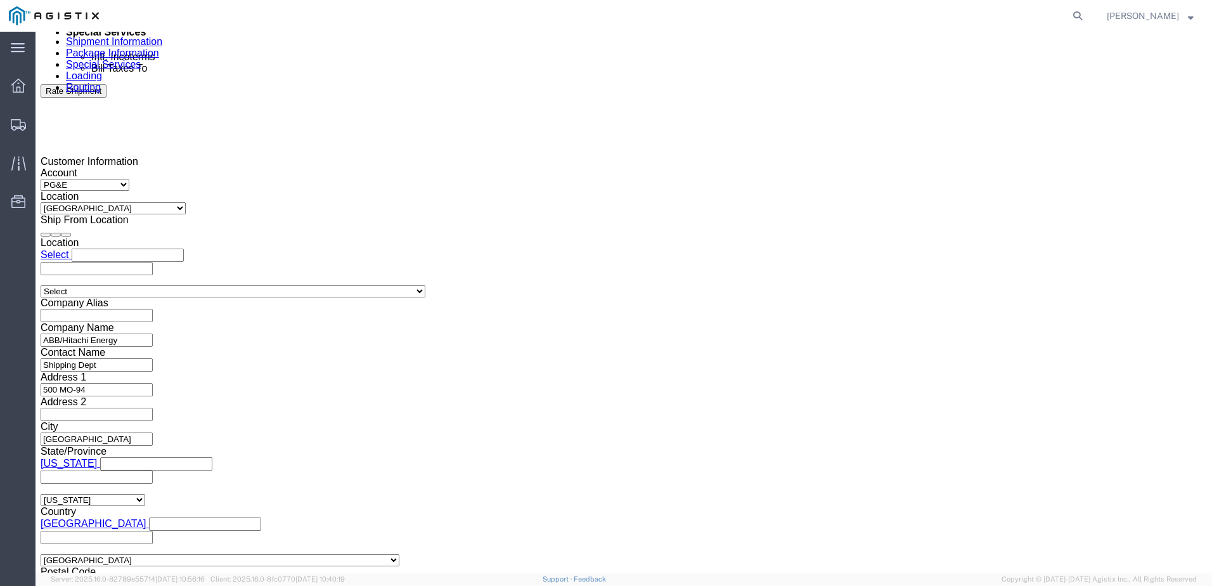
drag, startPoint x: 505, startPoint y: 287, endPoint x: 502, endPoint y: 297, distance: 10.0
click input "text"
type input "j"
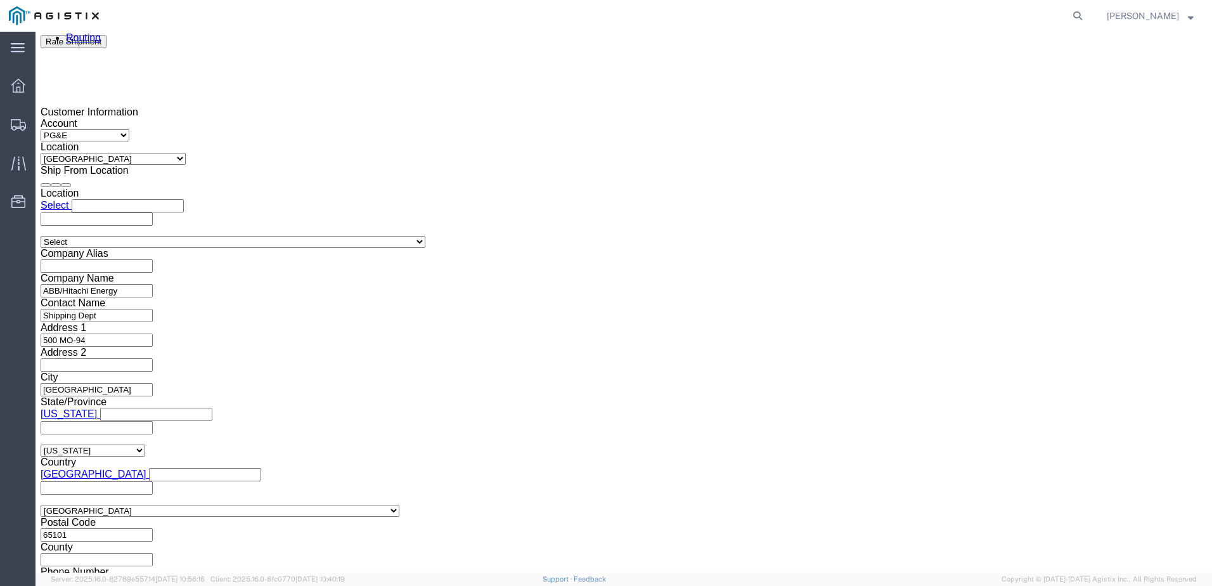
scroll to position [853, 0]
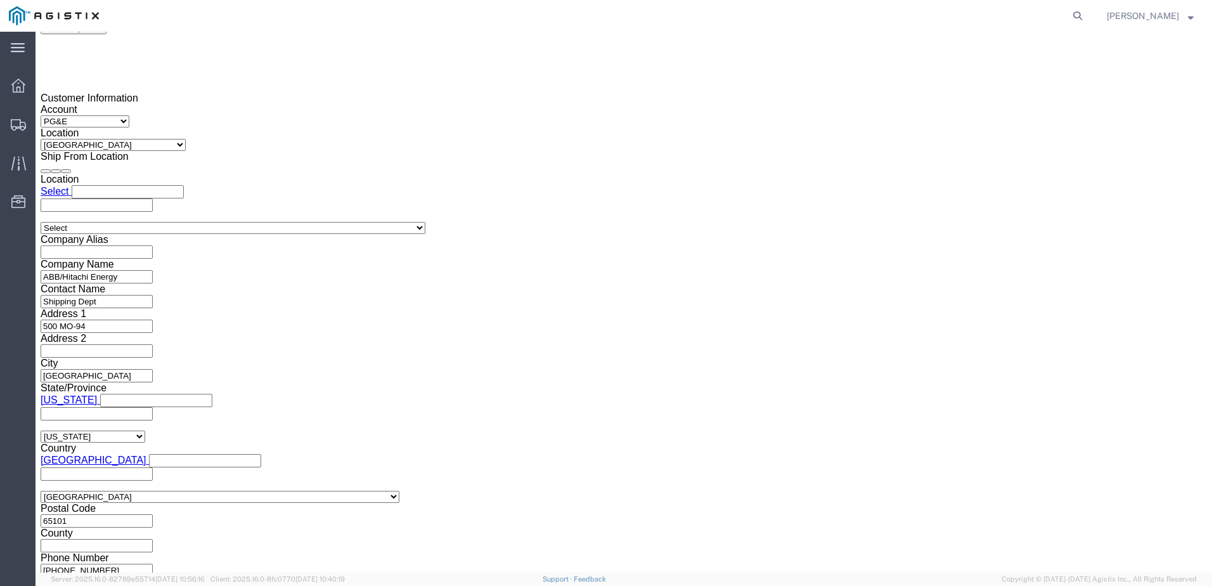
type input "JC000254F"
drag, startPoint x: 890, startPoint y: 491, endPoint x: 670, endPoint y: 379, distance: 247.3
click button "Continue"
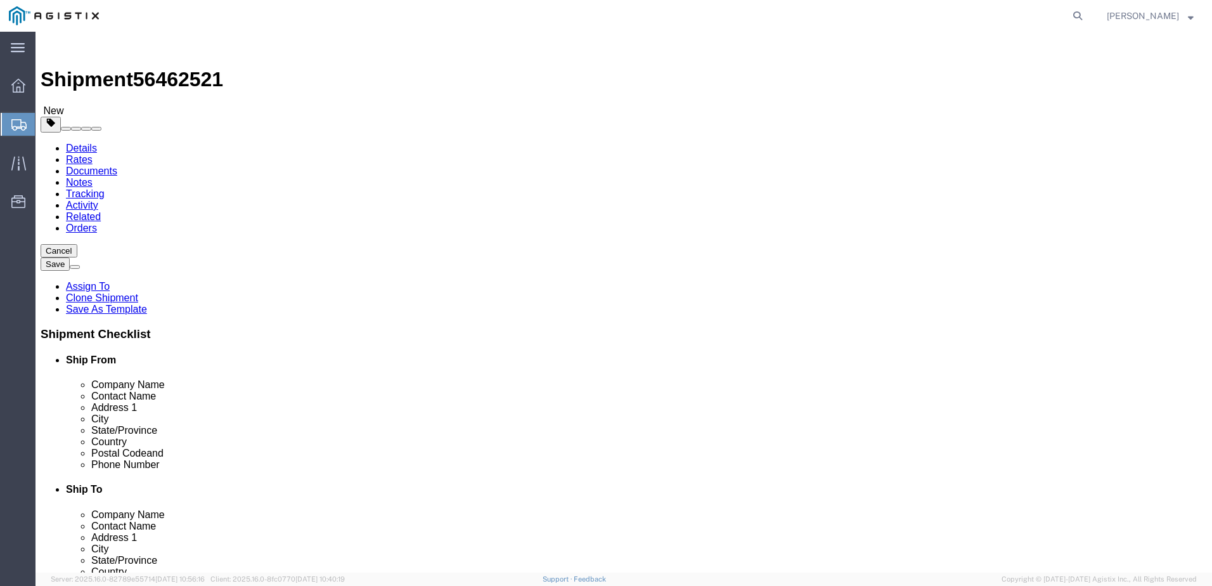
click input "text"
type input "1"
type input "10"
type input "496"
type input "72"
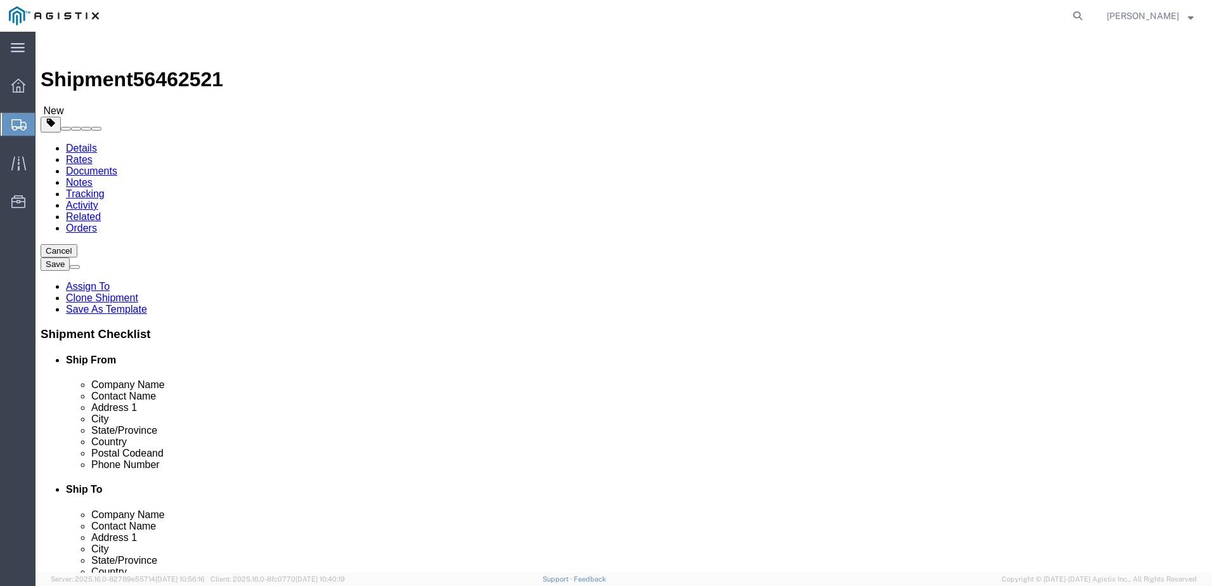
type input "72"
type input "23840.00"
click dd "1.00 USD"
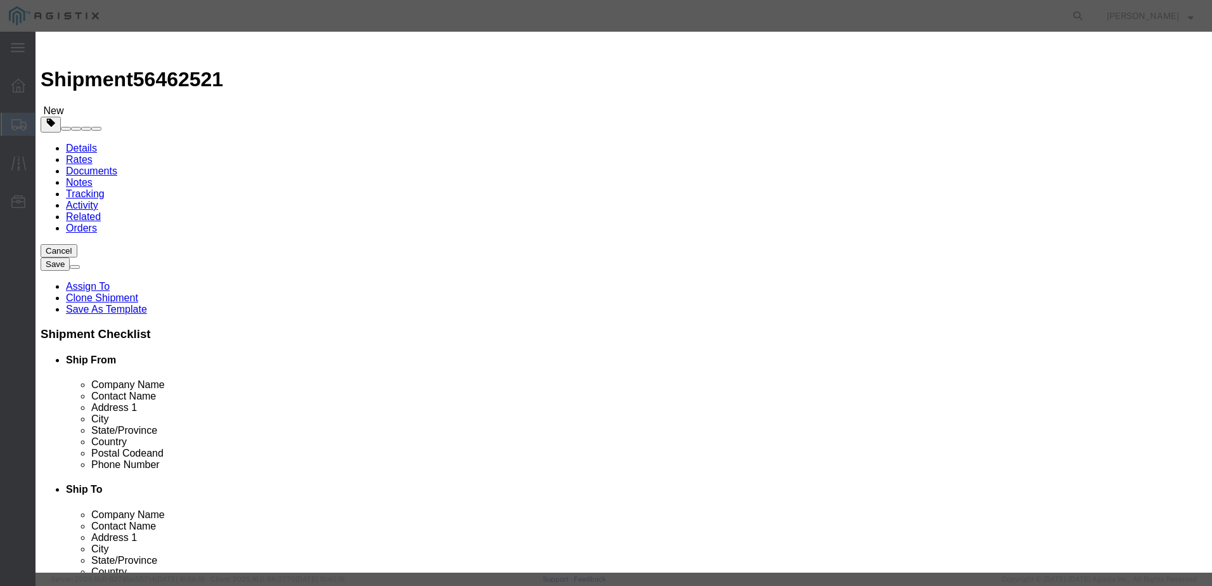
click div "Pieces 0.00 Select Bag Barrels 100Board Feet Bottle Box Blister Pack Carats Can…"
type input "10"
click button "Save & Close"
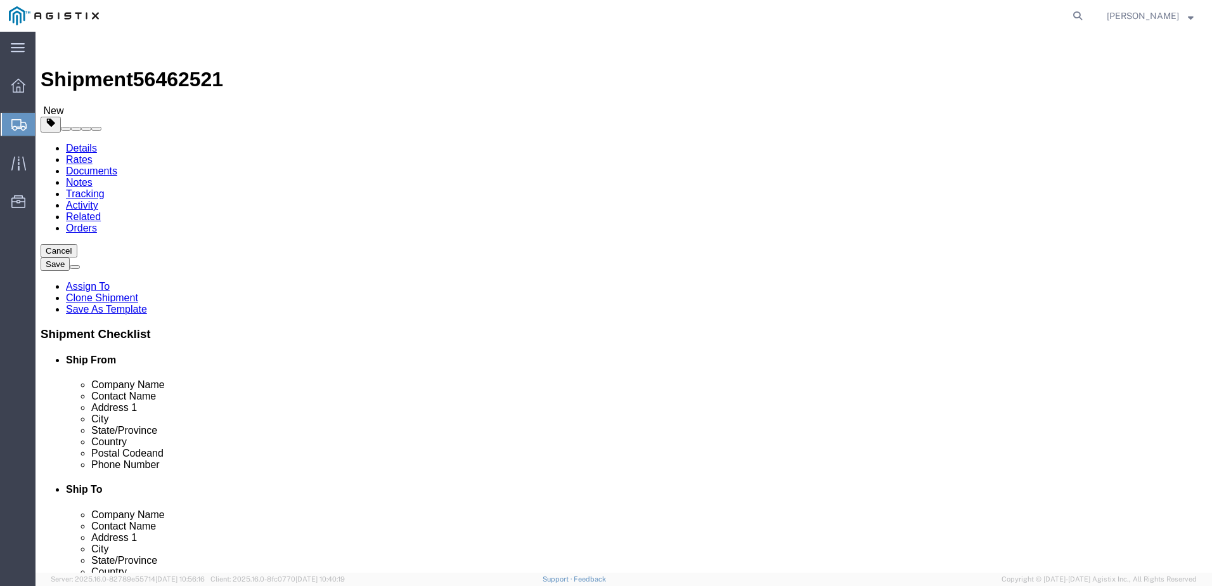
click link "Documents"
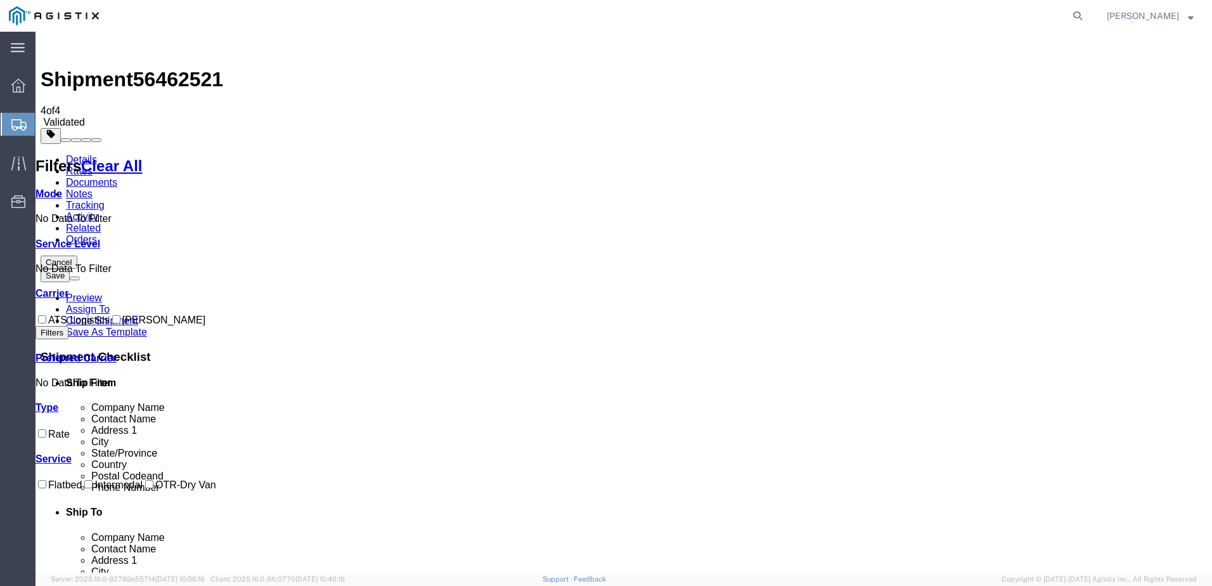
drag, startPoint x: 775, startPoint y: 178, endPoint x: 767, endPoint y: 178, distance: 8.2
